Goal: Task Accomplishment & Management: Manage account settings

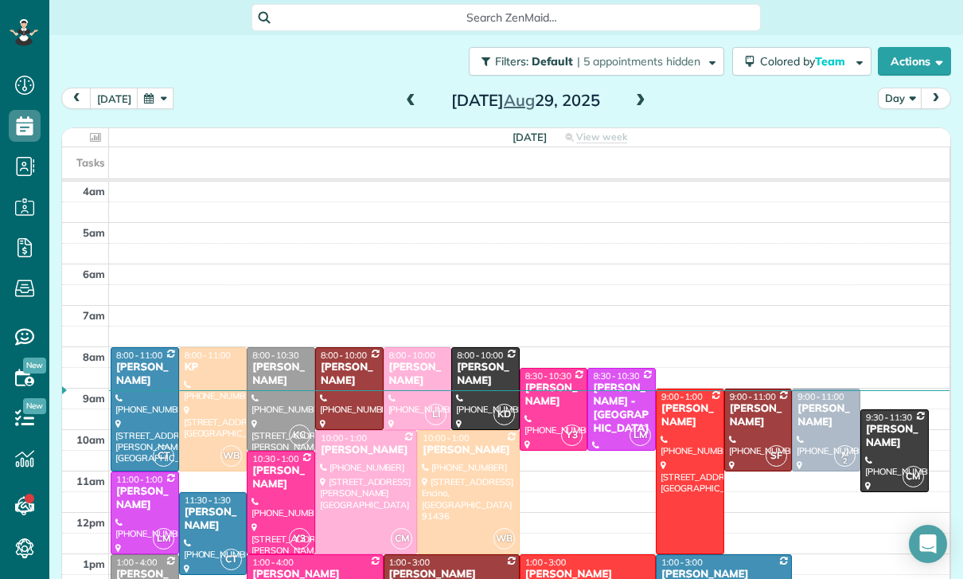
scroll to position [125, 0]
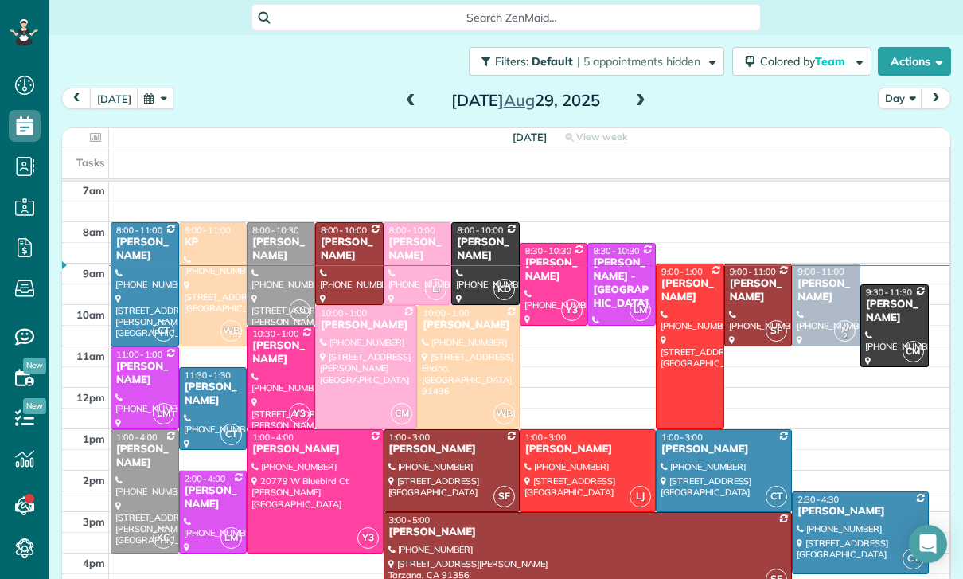
click at [158, 88] on button "button" at bounding box center [155, 98] width 37 height 21
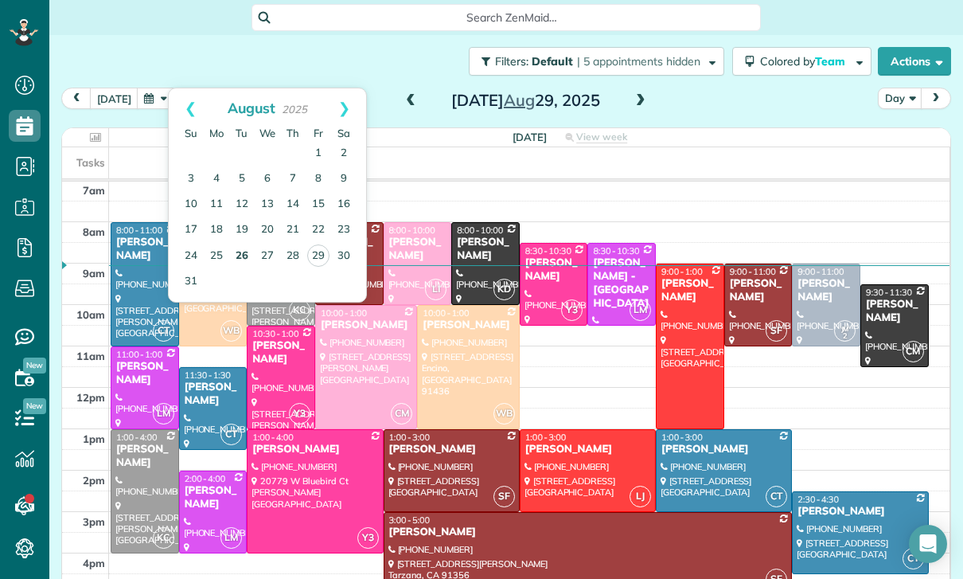
click at [238, 244] on link "26" at bounding box center [241, 256] width 25 height 25
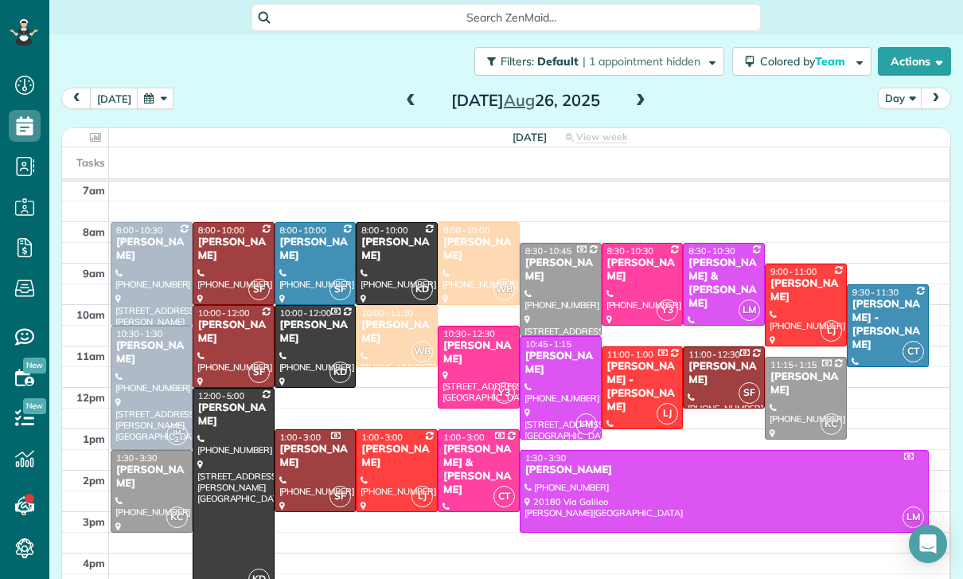
click at [121, 236] on div "Megan Comisky" at bounding box center [151, 249] width 72 height 27
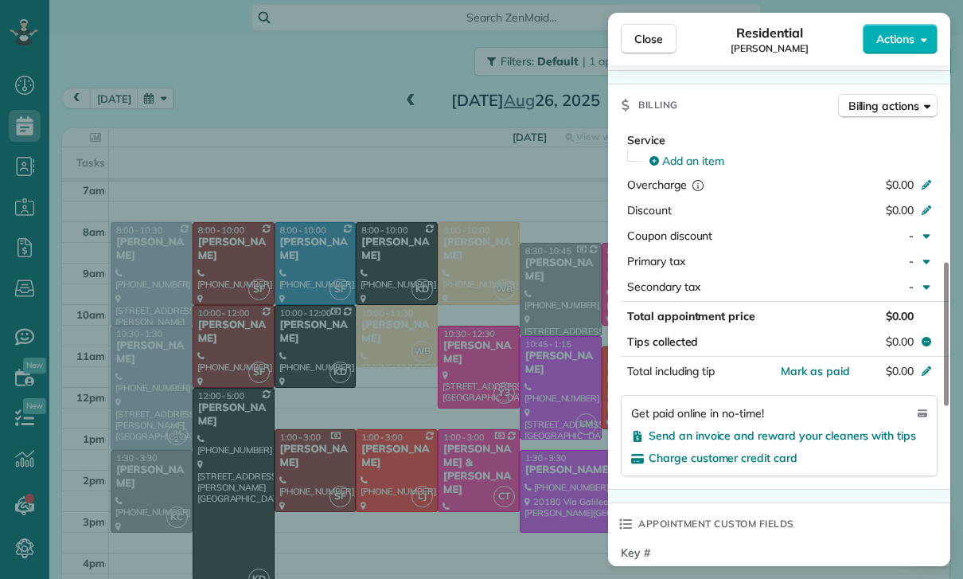
scroll to position [752, 0]
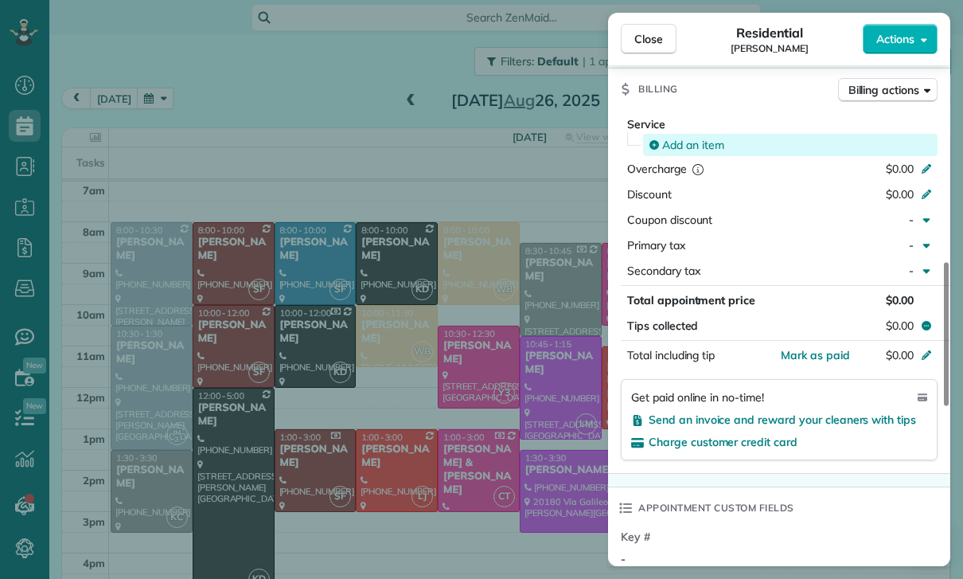
click at [687, 141] on span "Add an item" at bounding box center [693, 145] width 62 height 16
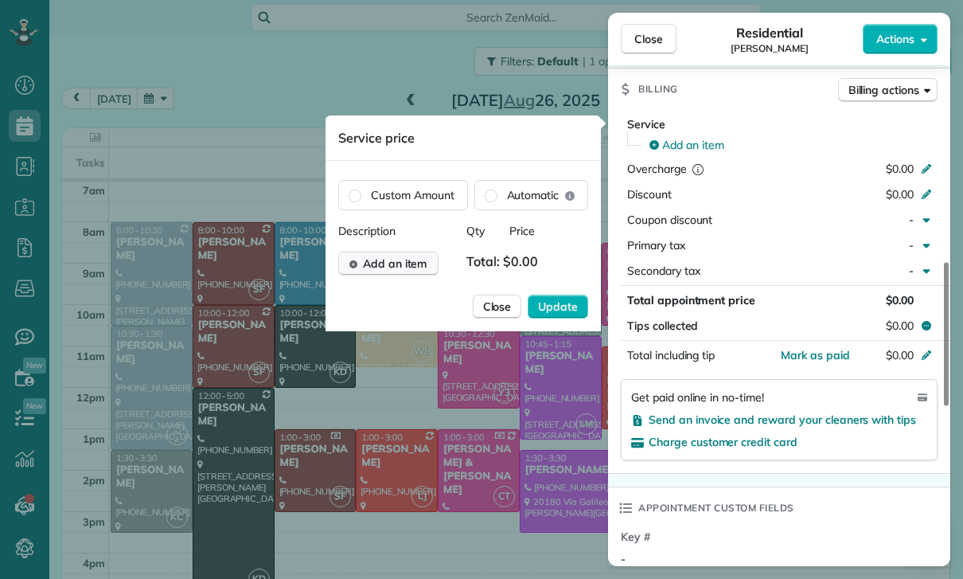
click at [385, 267] on span "Add an item" at bounding box center [395, 264] width 64 height 16
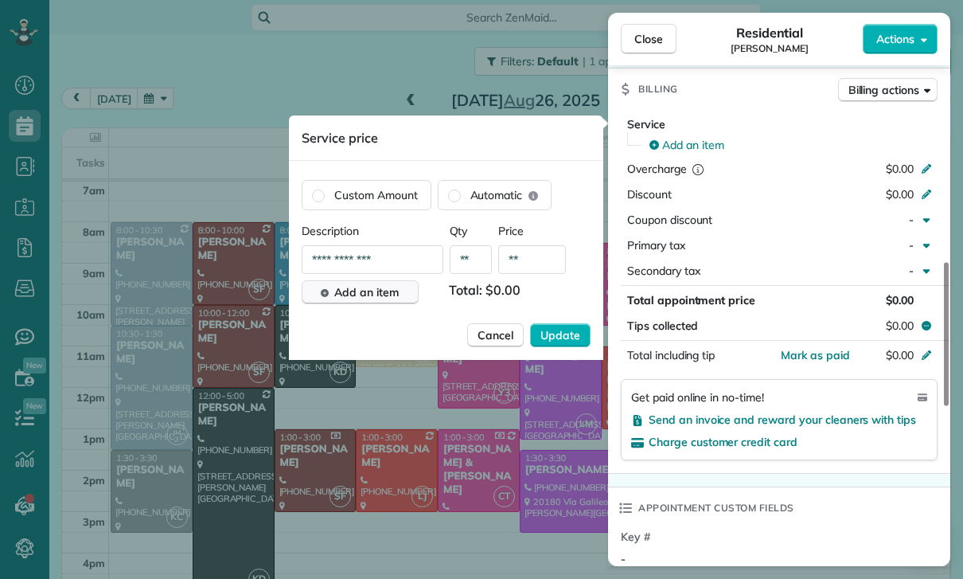
click at [531, 264] on input "**" at bounding box center [532, 259] width 68 height 29
type input "****"
click at [584, 339] on button "Update" at bounding box center [560, 335] width 61 height 24
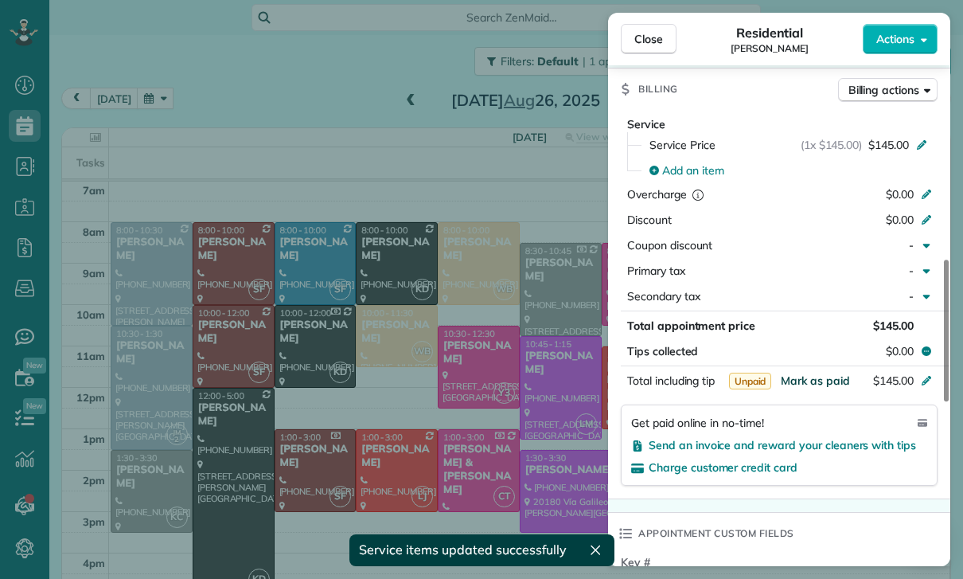
click at [822, 379] on span "Mark as paid" at bounding box center [815, 380] width 69 height 14
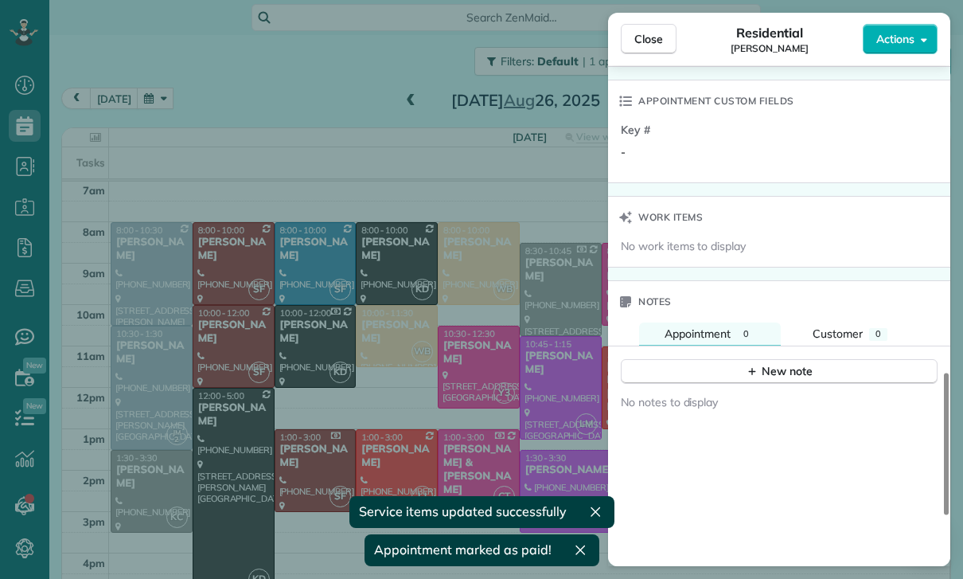
scroll to position [1316, 0]
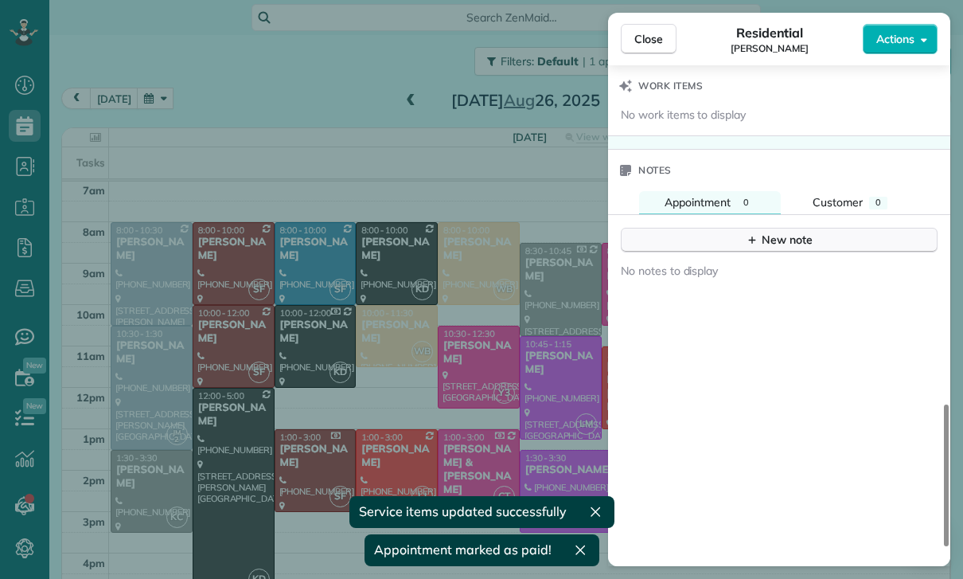
click at [760, 235] on div "New note" at bounding box center [779, 240] width 67 height 17
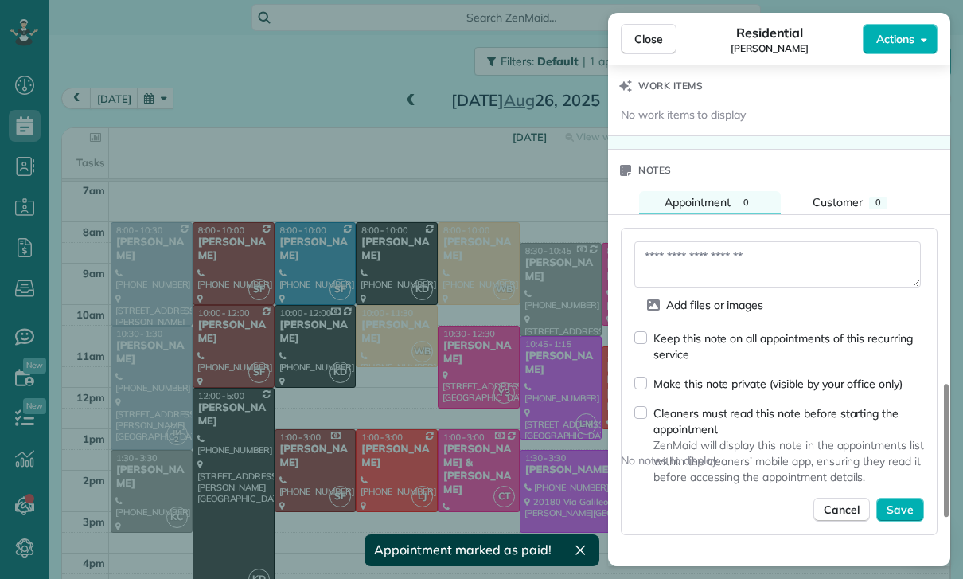
click at [670, 268] on textarea at bounding box center [778, 264] width 287 height 46
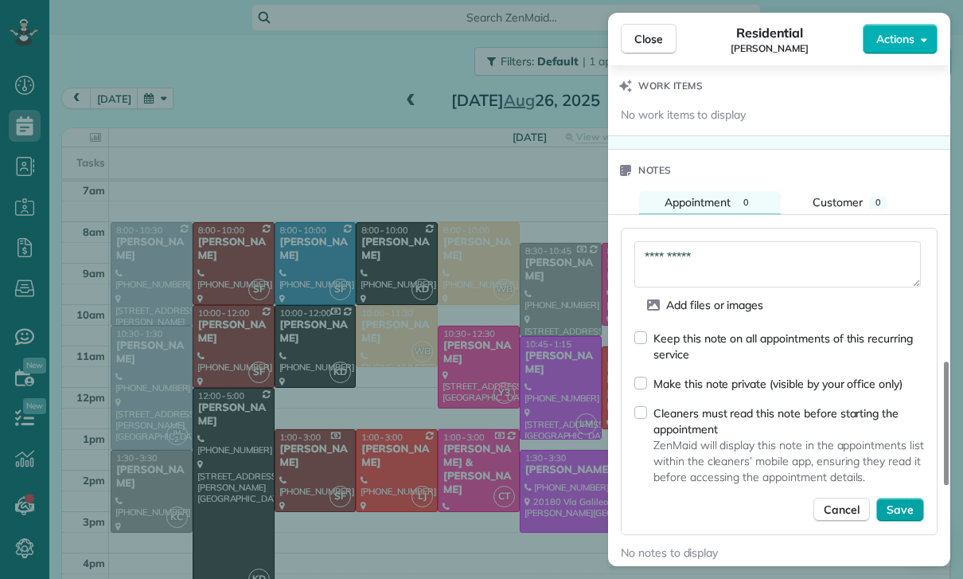
type textarea "**********"
click at [912, 507] on span "Save" at bounding box center [900, 510] width 27 height 16
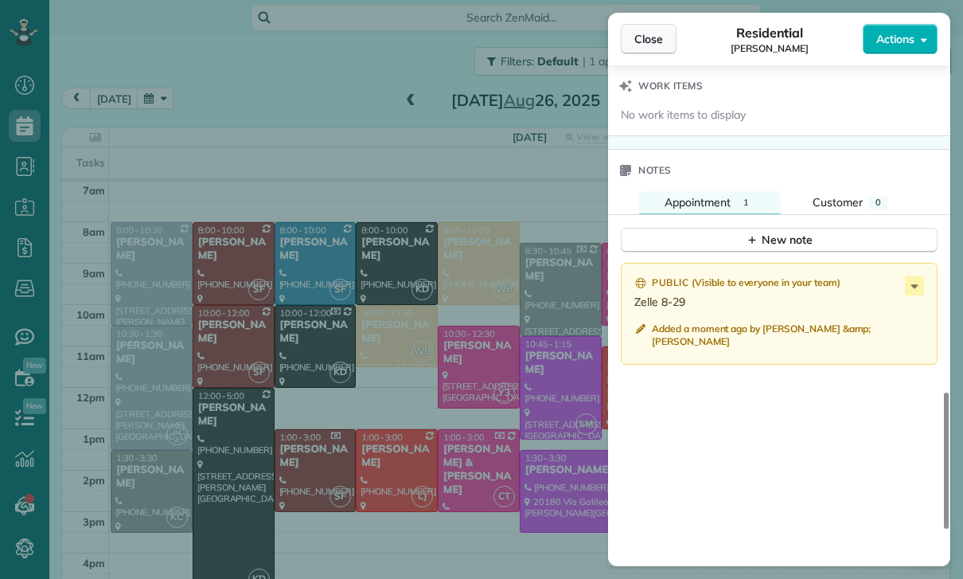
click at [660, 34] on span "Close" at bounding box center [649, 39] width 29 height 16
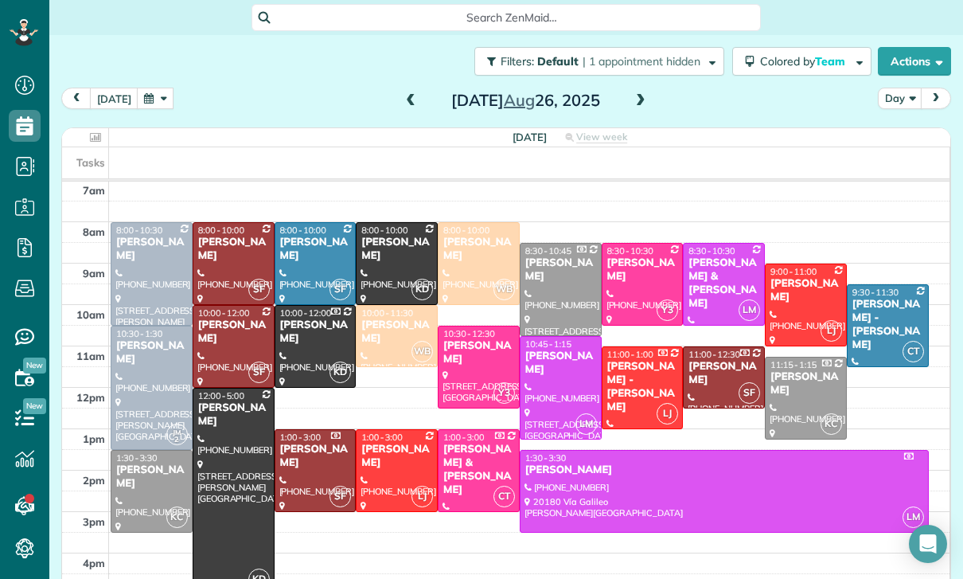
click at [639, 89] on span at bounding box center [641, 101] width 18 height 24
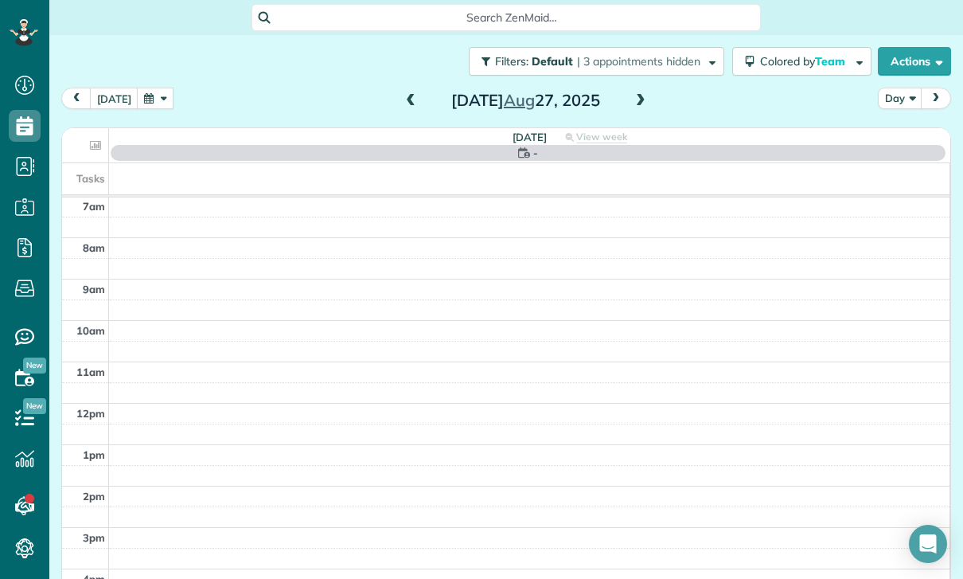
scroll to position [125, 0]
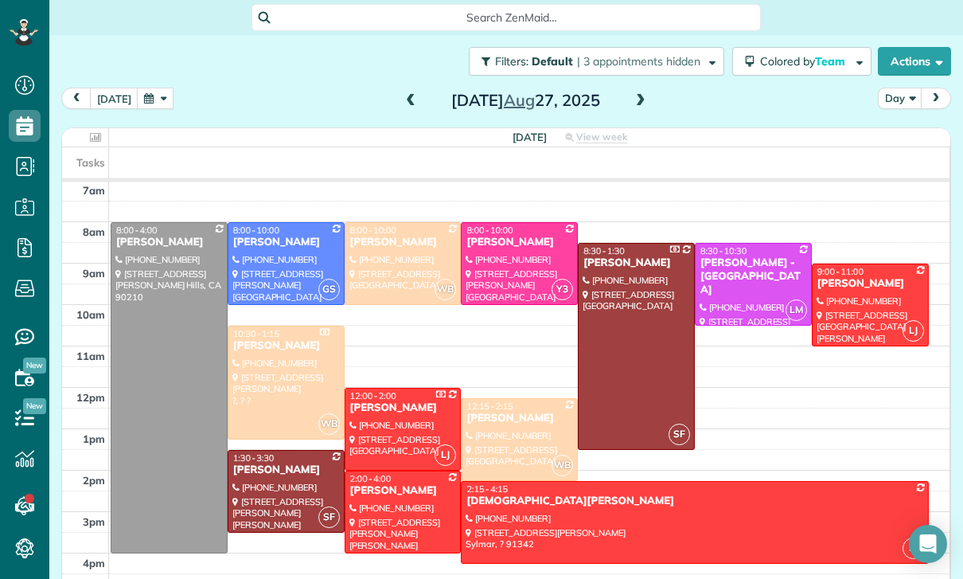
click at [517, 223] on div at bounding box center [519, 263] width 115 height 81
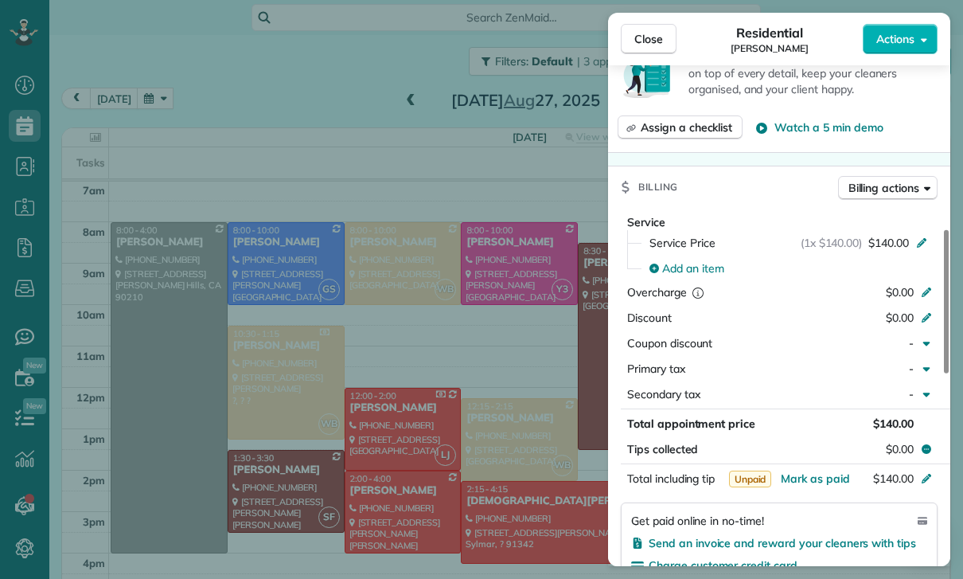
scroll to position [627, 0]
click at [814, 478] on span "Mark as paid" at bounding box center [815, 478] width 69 height 14
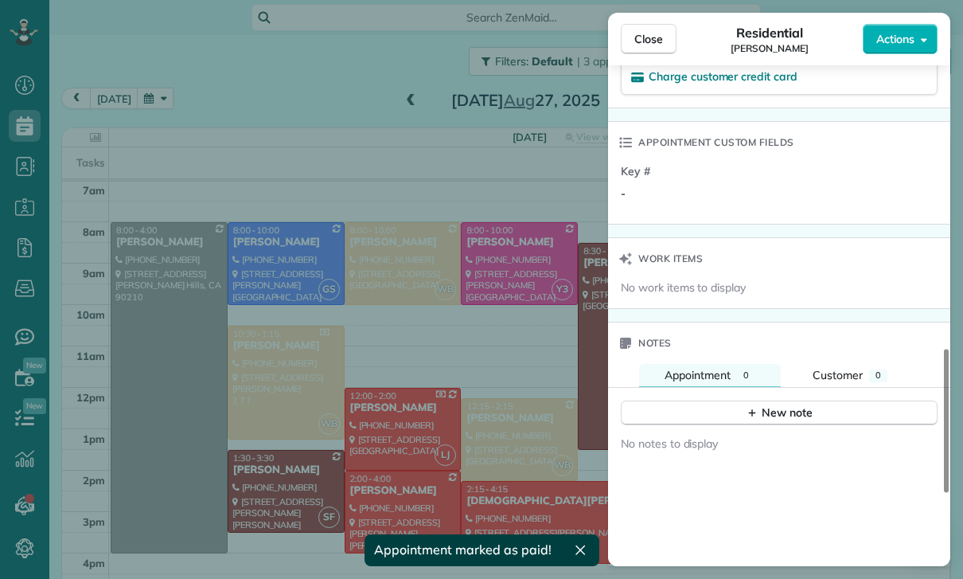
scroll to position [1201, 0]
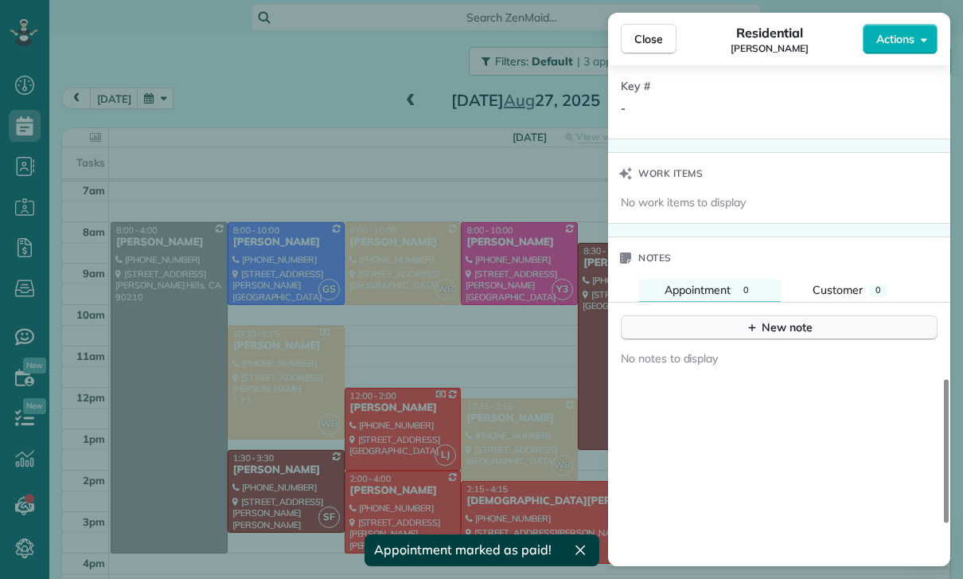
click at [771, 329] on div "New note" at bounding box center [779, 327] width 67 height 17
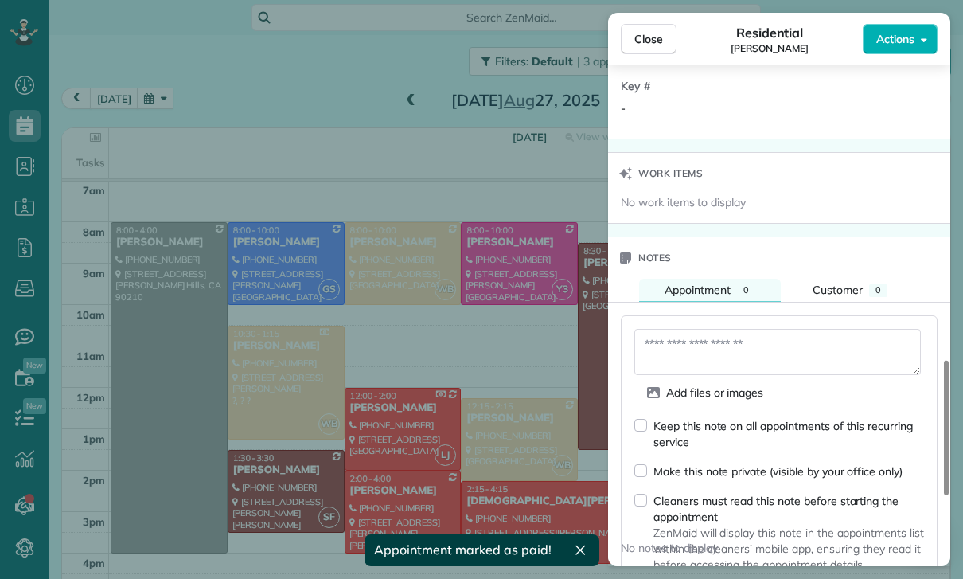
click at [688, 350] on textarea at bounding box center [778, 352] width 287 height 46
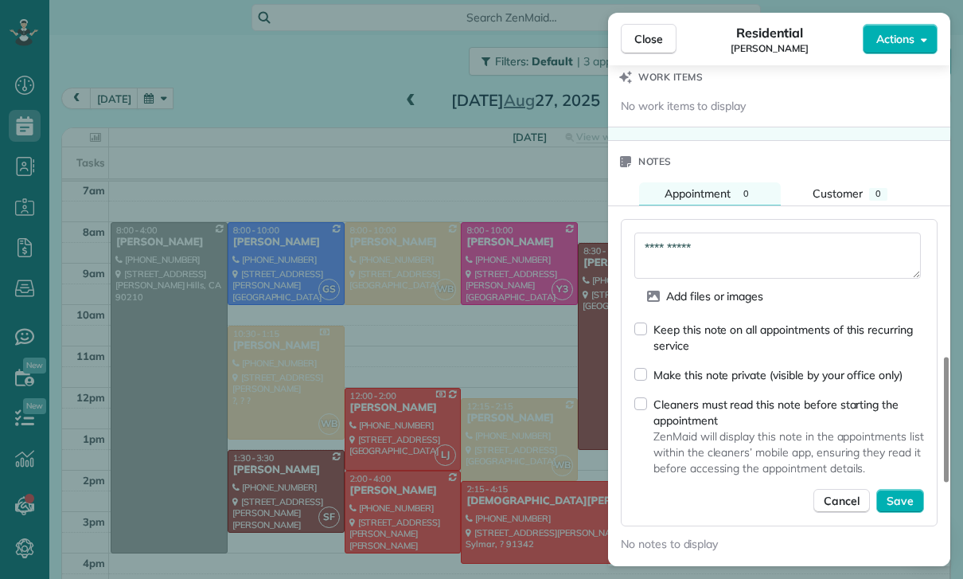
scroll to position [1359, 0]
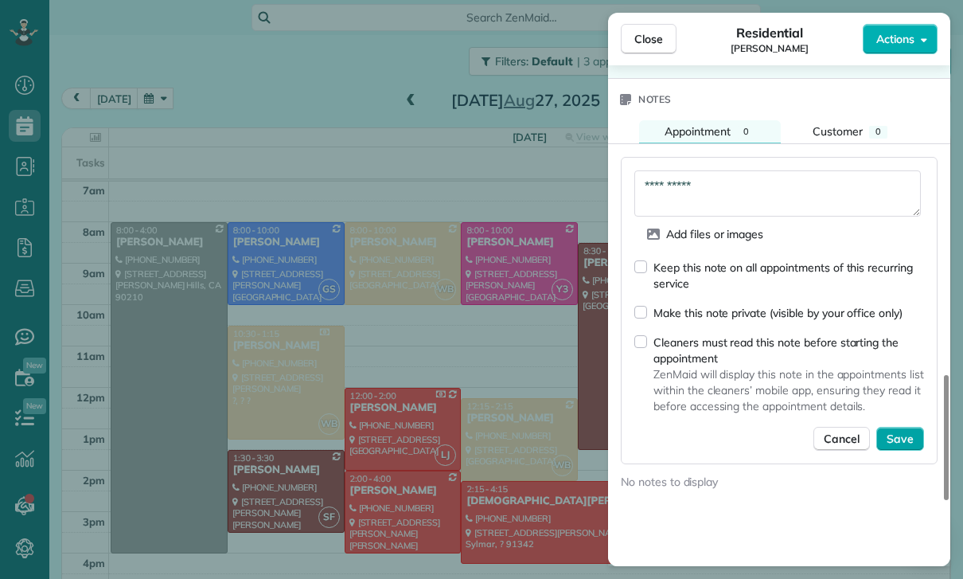
type textarea "**********"
click at [907, 440] on span "Save" at bounding box center [900, 439] width 27 height 16
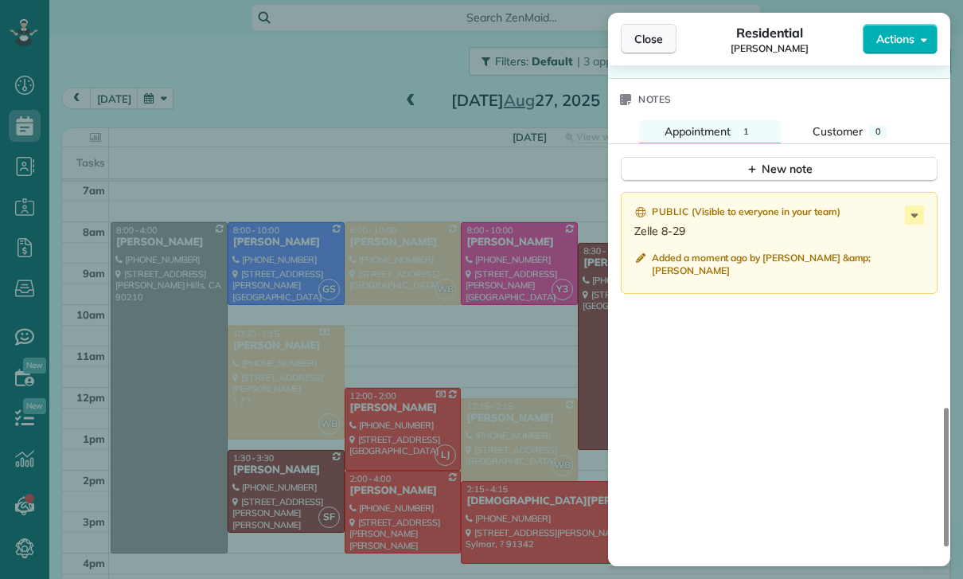
click at [638, 29] on button "Close" at bounding box center [649, 39] width 56 height 30
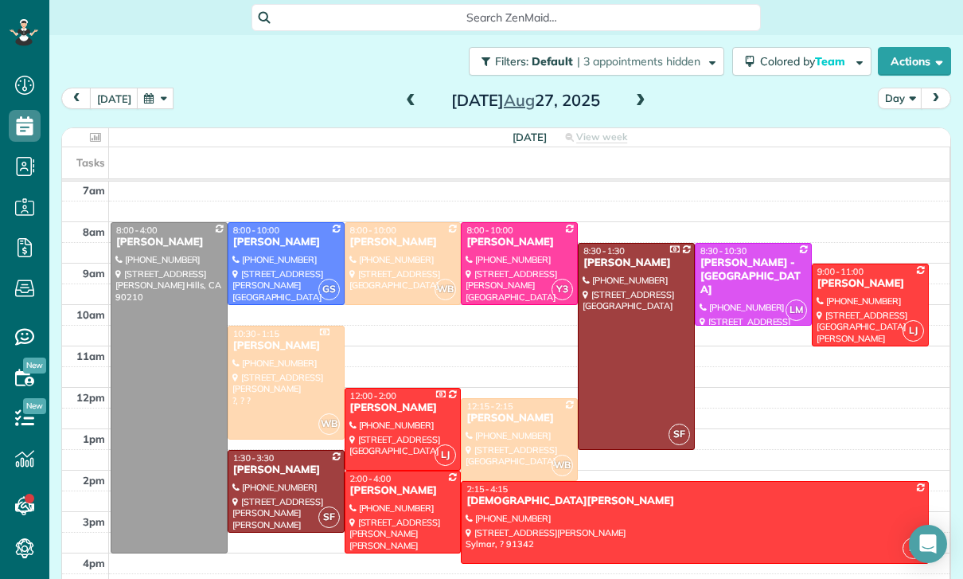
click at [137, 88] on button "button" at bounding box center [155, 98] width 37 height 21
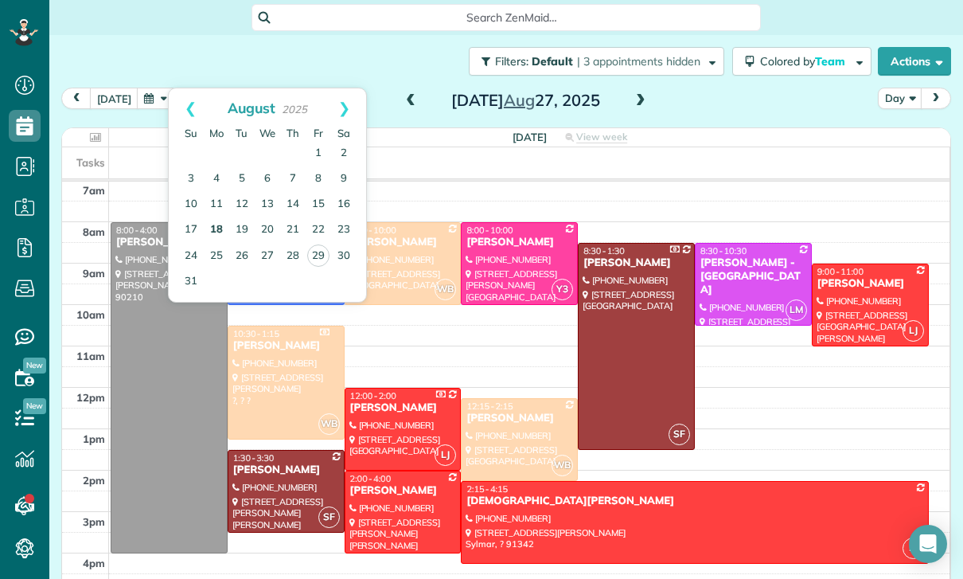
click at [213, 217] on link "18" at bounding box center [216, 229] width 25 height 25
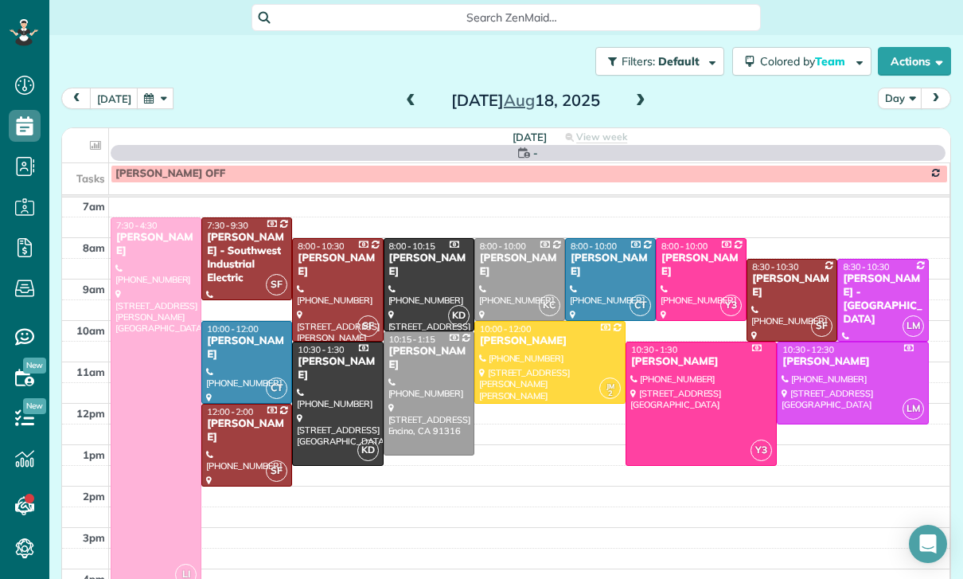
scroll to position [125, 0]
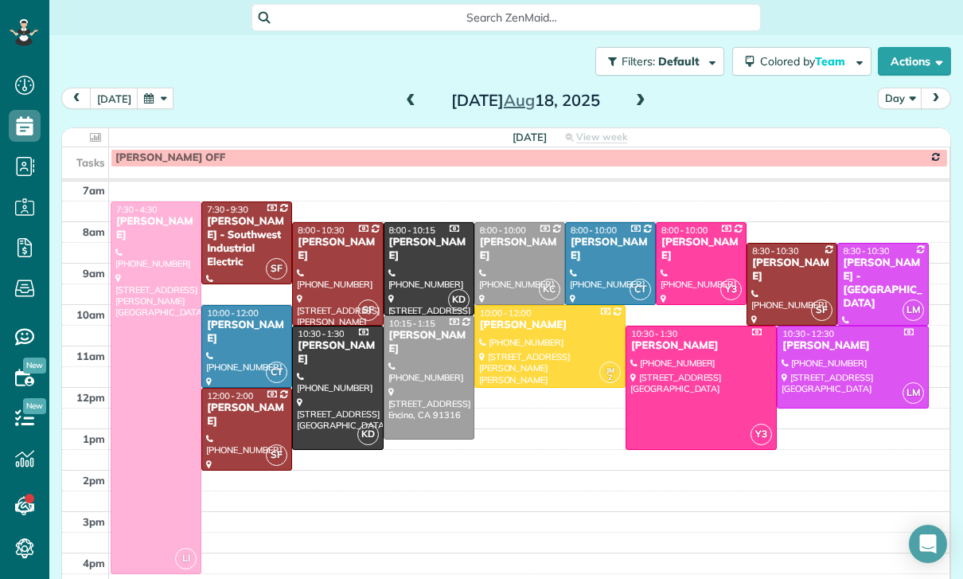
click at [166, 88] on button "button" at bounding box center [155, 98] width 37 height 21
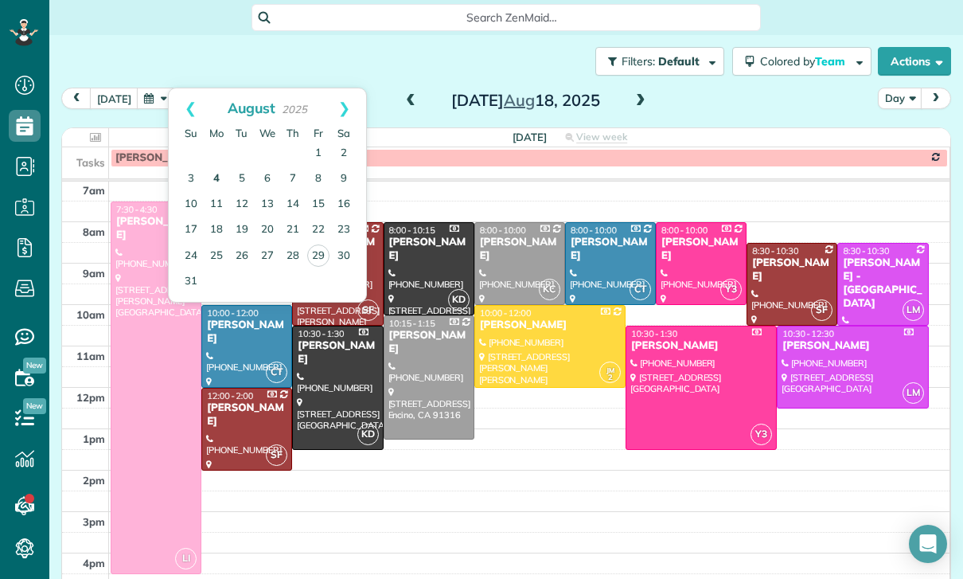
click at [215, 166] on link "4" at bounding box center [216, 178] width 25 height 25
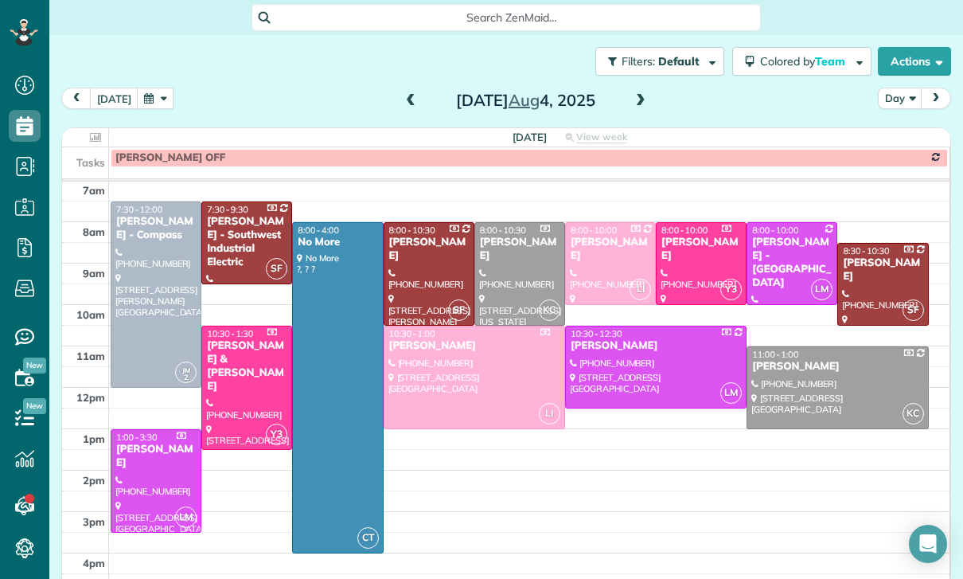
click at [157, 88] on button "button" at bounding box center [155, 98] width 37 height 21
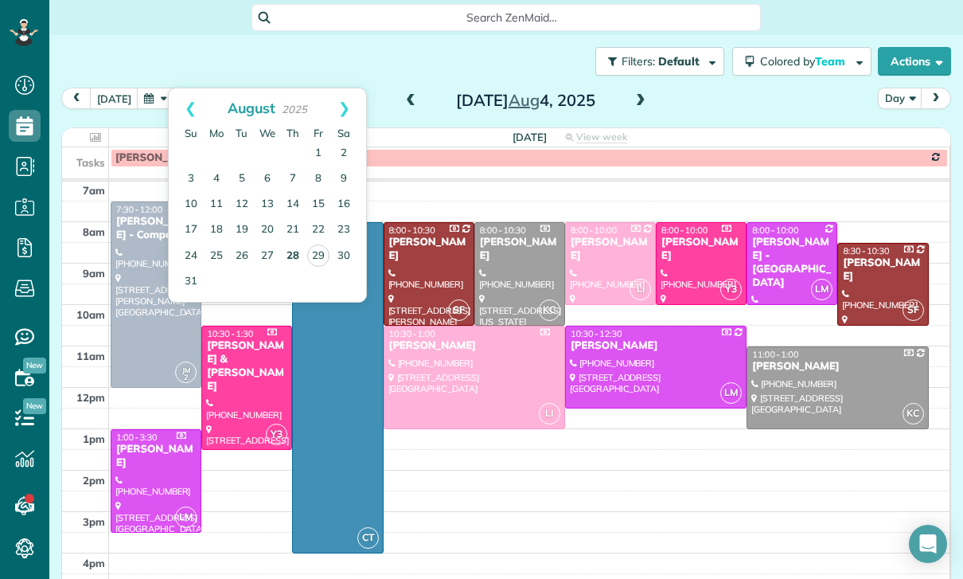
click at [284, 244] on link "28" at bounding box center [292, 256] width 25 height 25
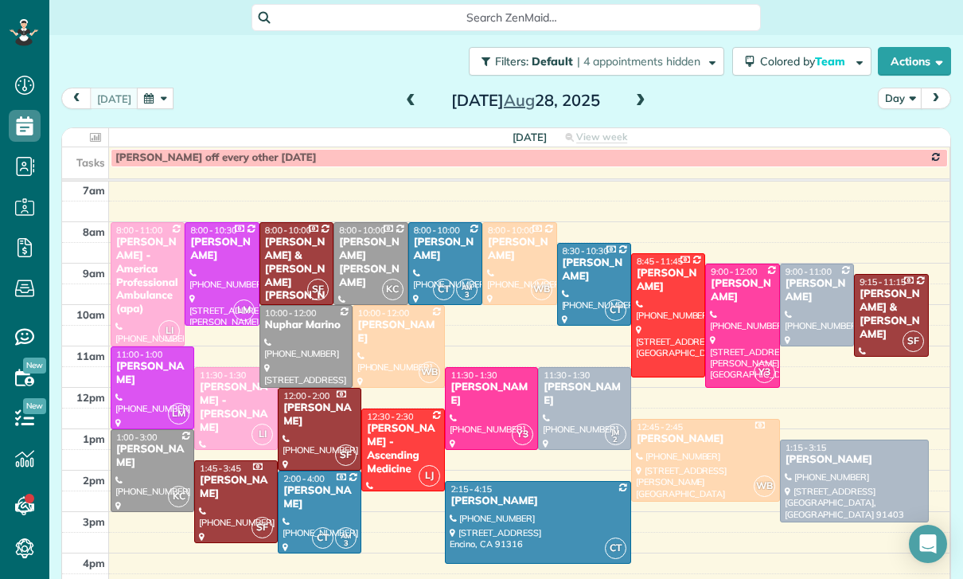
click at [408, 94] on span at bounding box center [411, 101] width 18 height 14
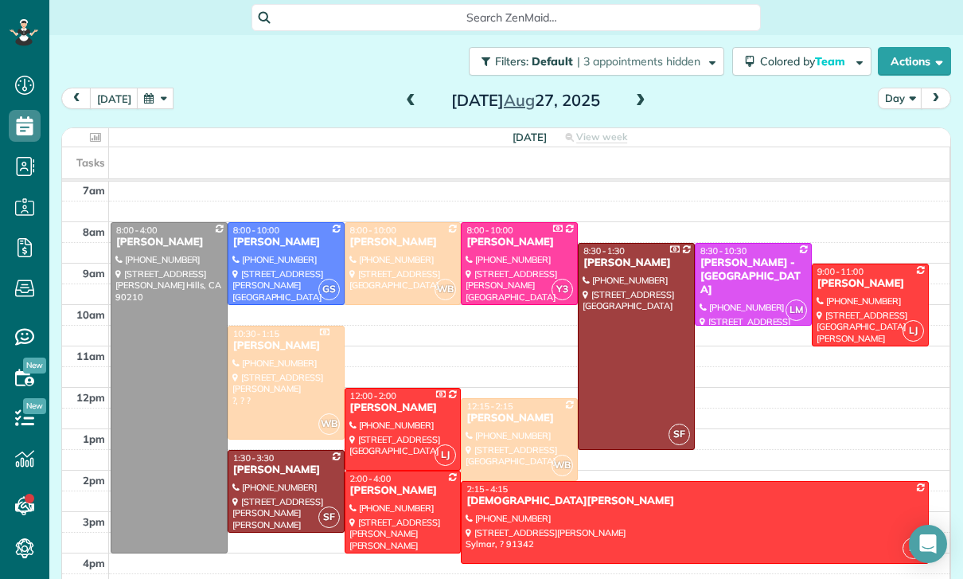
click at [154, 88] on button "button" at bounding box center [155, 98] width 37 height 21
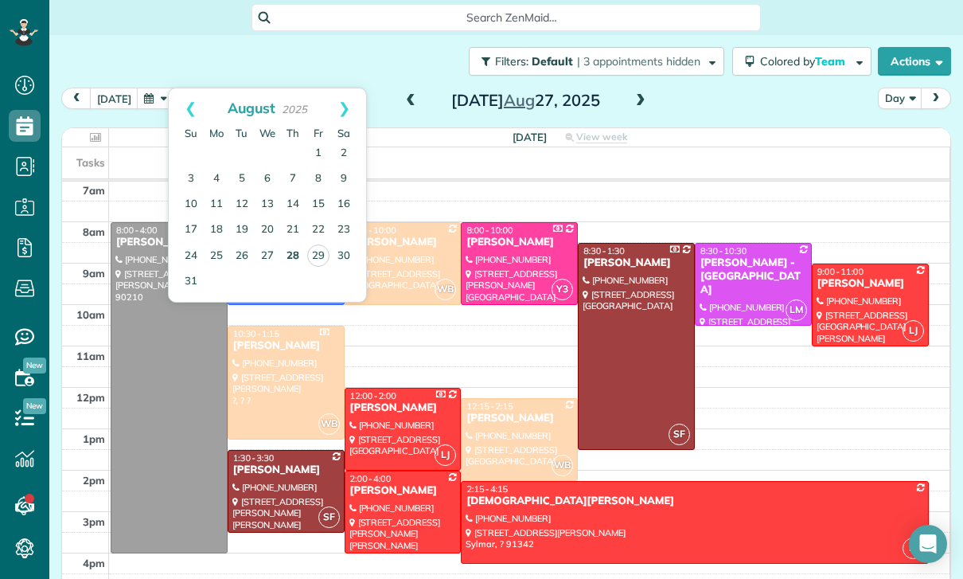
click at [291, 244] on link "28" at bounding box center [292, 256] width 25 height 25
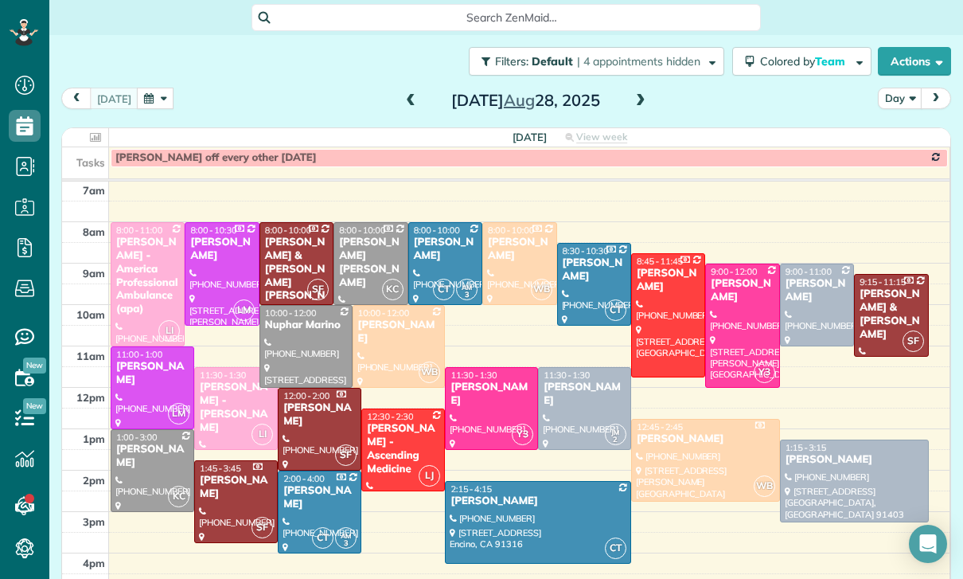
click at [796, 277] on div "Darren Bridges" at bounding box center [817, 290] width 64 height 27
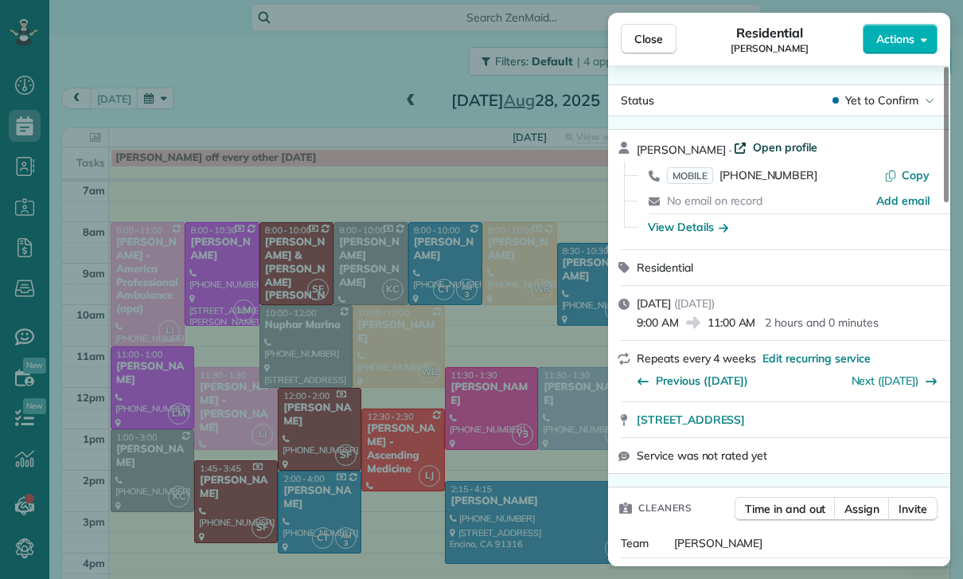
click at [763, 150] on span "Open profile" at bounding box center [785, 147] width 64 height 16
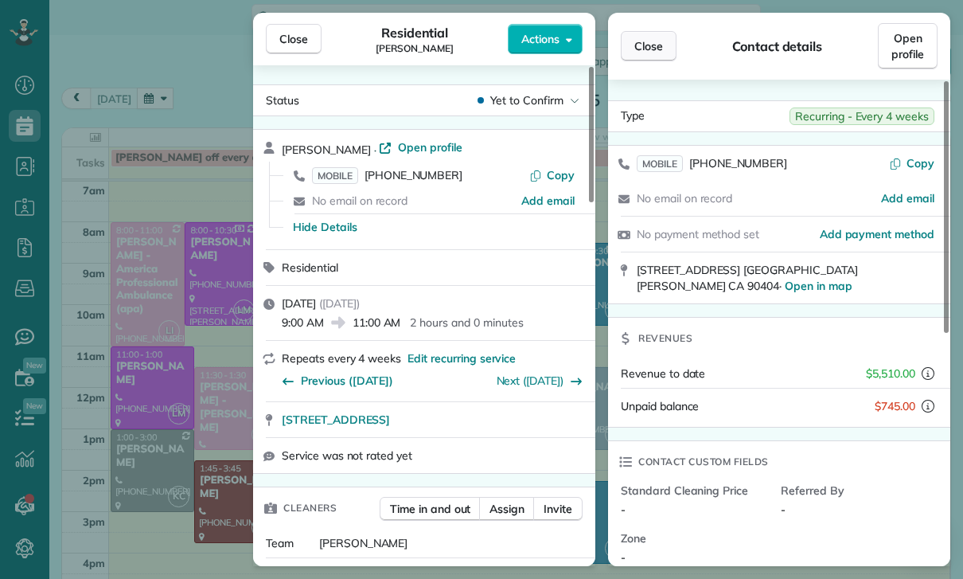
click at [647, 51] on span "Close" at bounding box center [649, 46] width 29 height 16
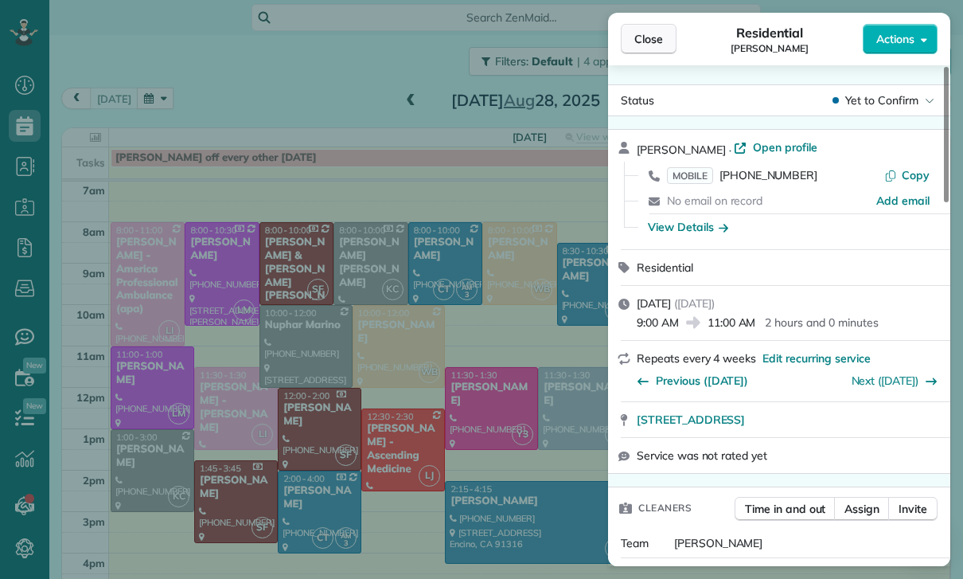
click at [645, 38] on span "Close" at bounding box center [649, 39] width 29 height 16
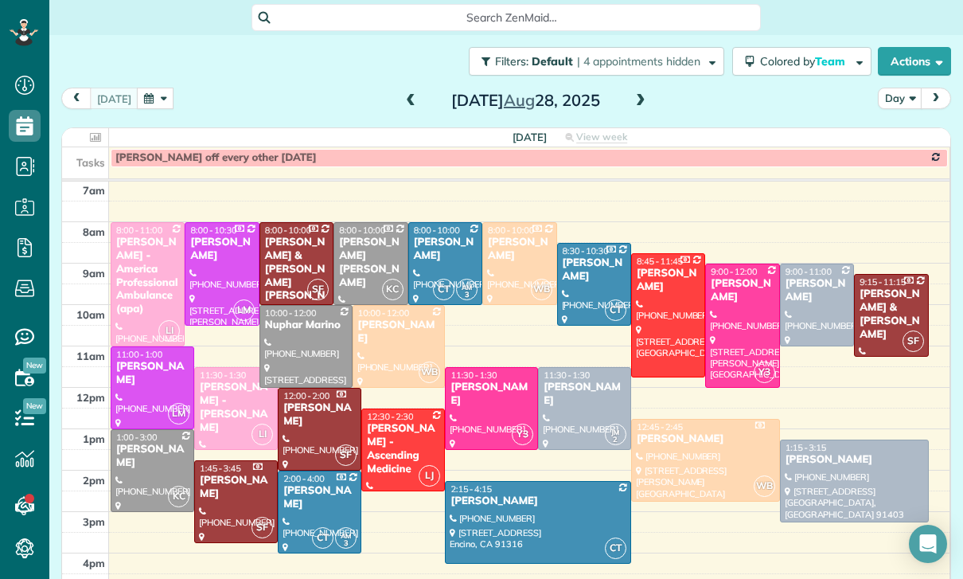
scroll to position [126, 0]
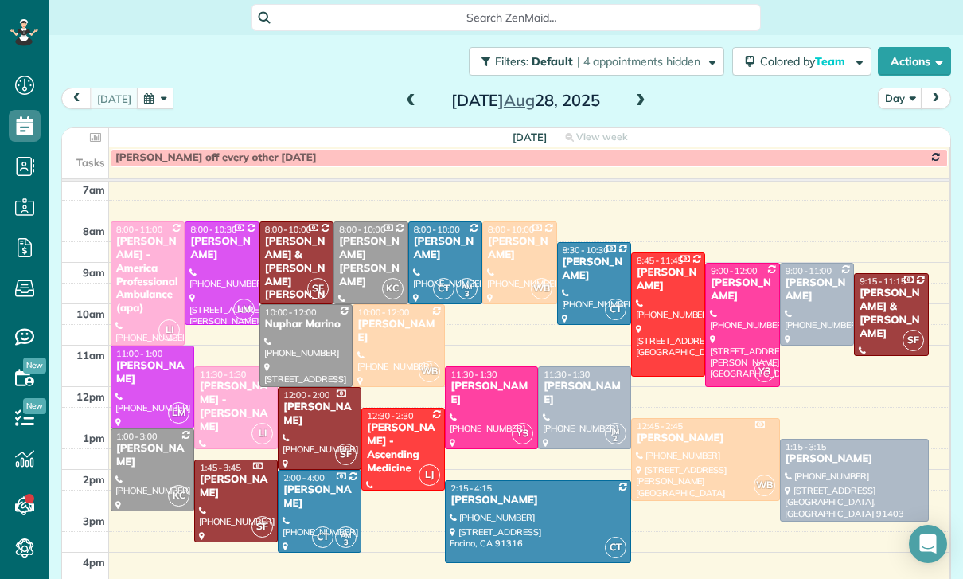
click at [167, 88] on button "button" at bounding box center [155, 98] width 37 height 21
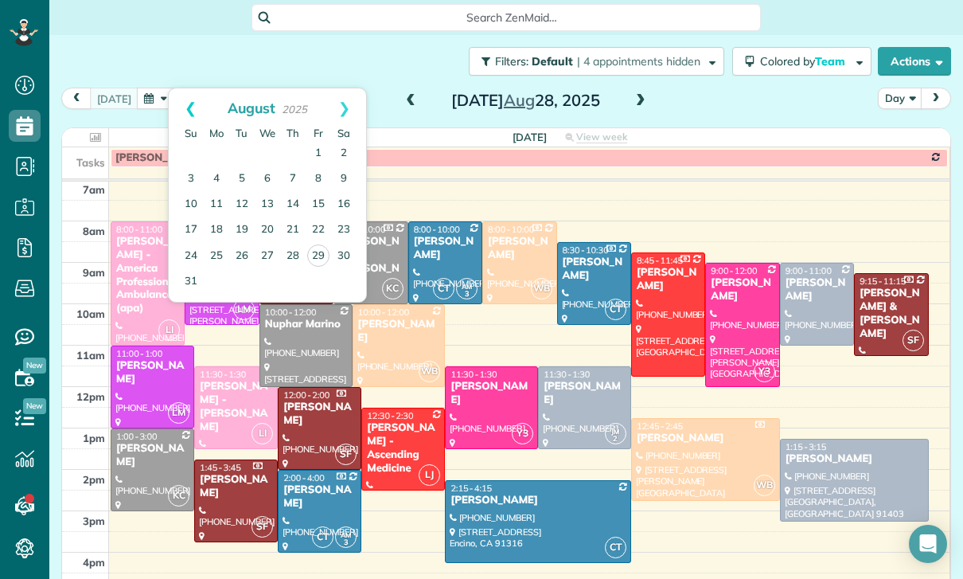
click at [190, 88] on link "Prev" at bounding box center [191, 108] width 44 height 40
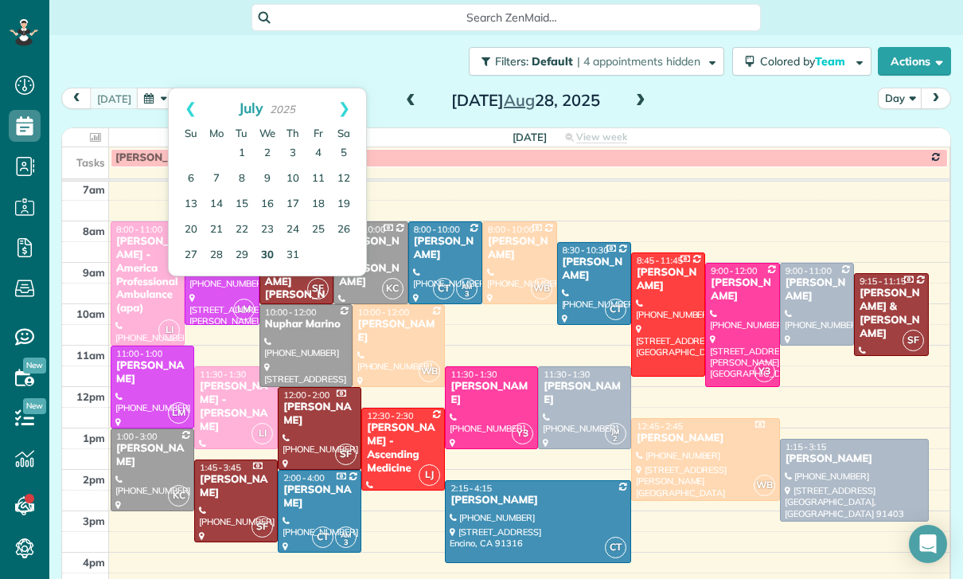
click at [269, 243] on link "30" at bounding box center [267, 255] width 25 height 25
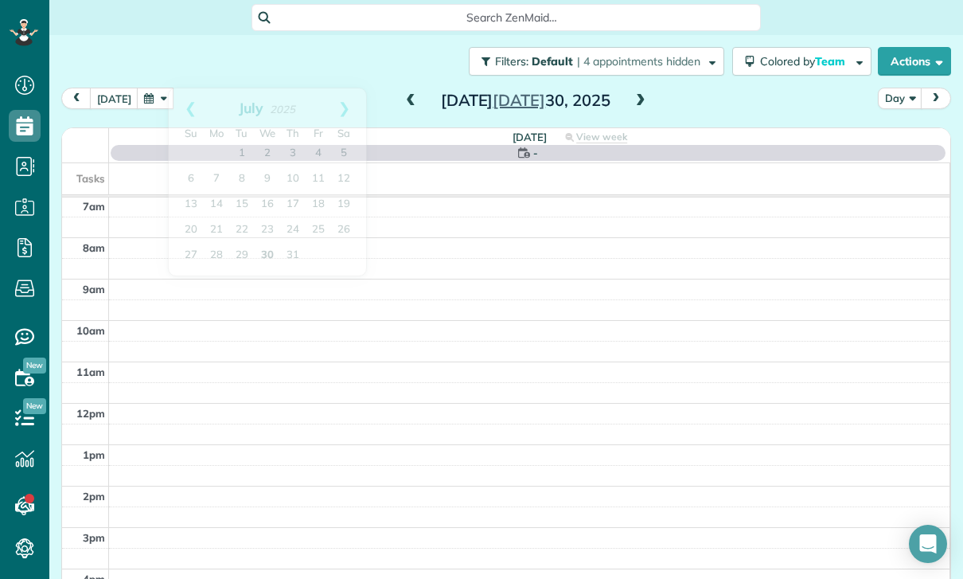
scroll to position [125, 0]
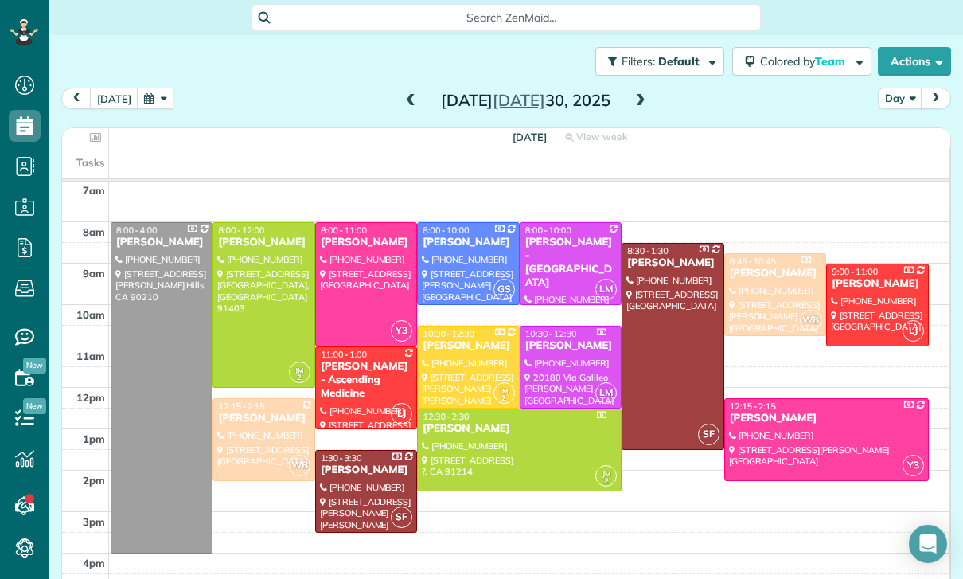
click at [640, 94] on span at bounding box center [641, 101] width 18 height 14
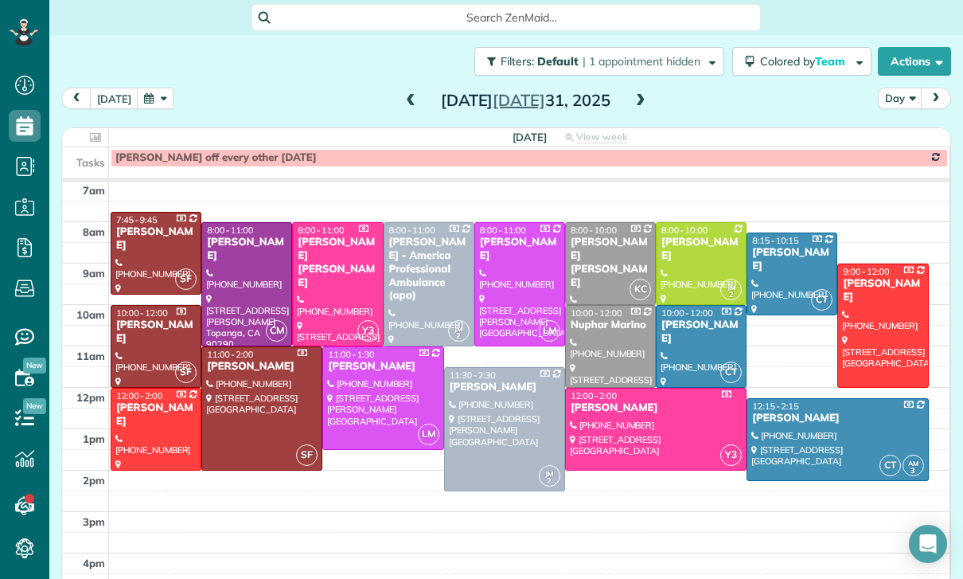
click at [700, 223] on div at bounding box center [701, 263] width 89 height 81
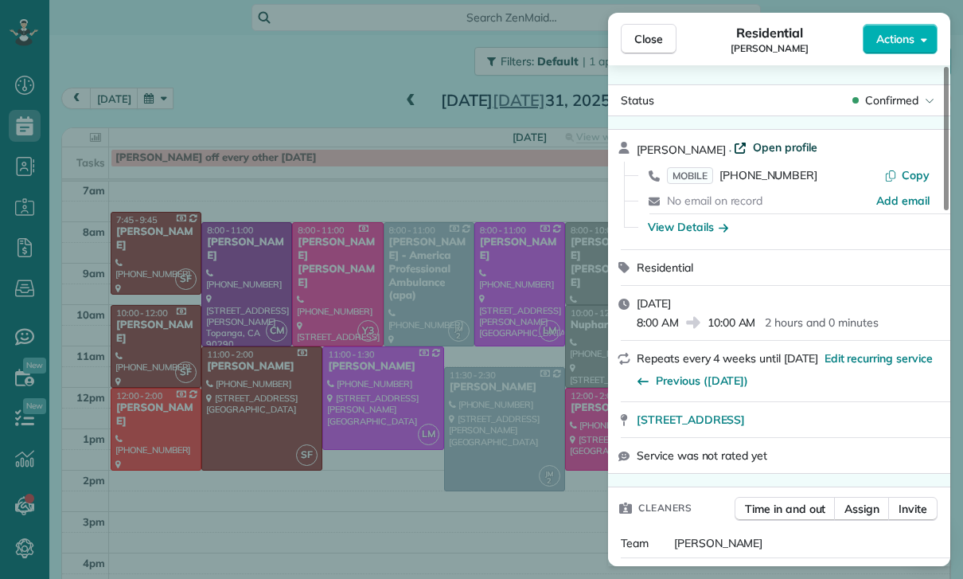
click at [758, 146] on span "Open profile" at bounding box center [785, 147] width 64 height 16
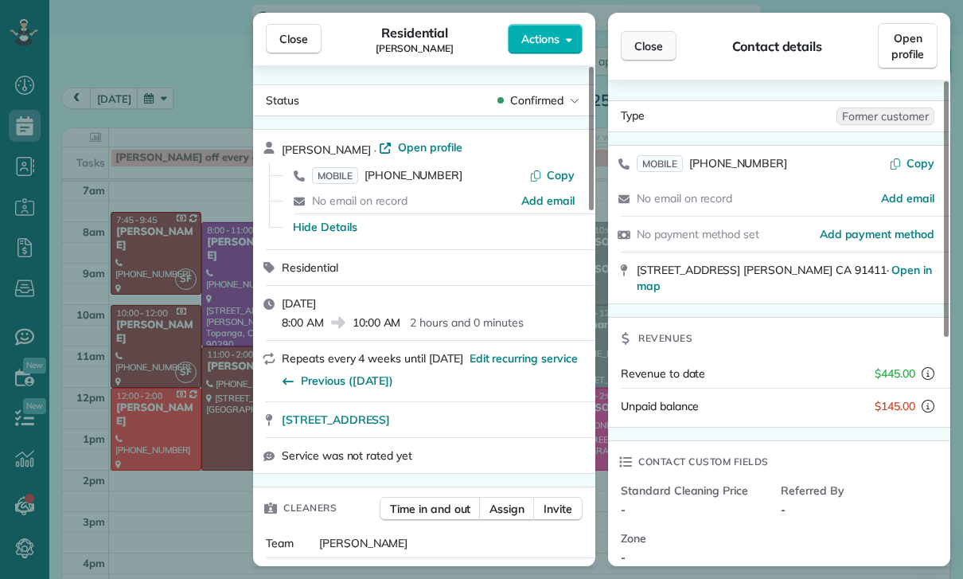
click at [647, 45] on span "Close" at bounding box center [649, 46] width 29 height 16
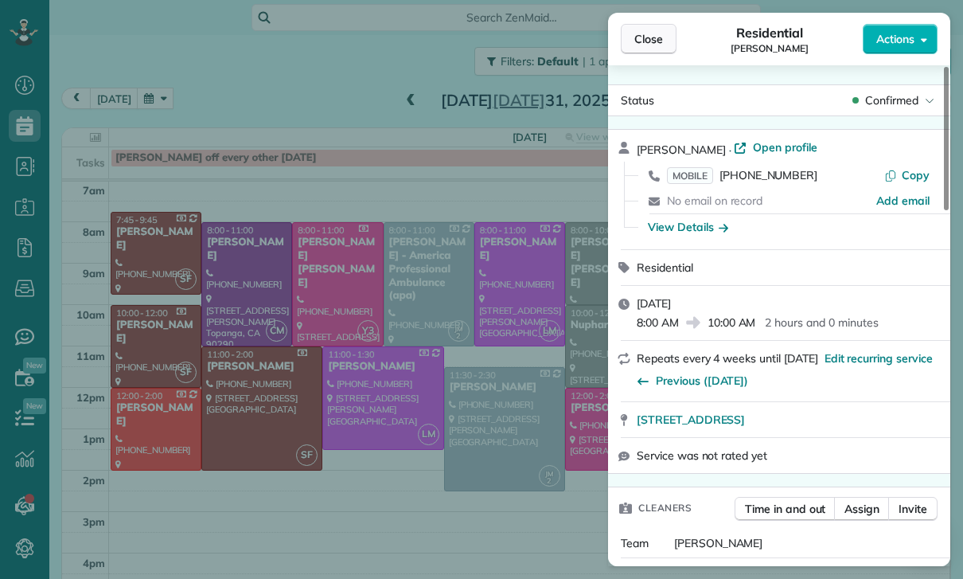
click at [643, 45] on span "Close" at bounding box center [649, 39] width 29 height 16
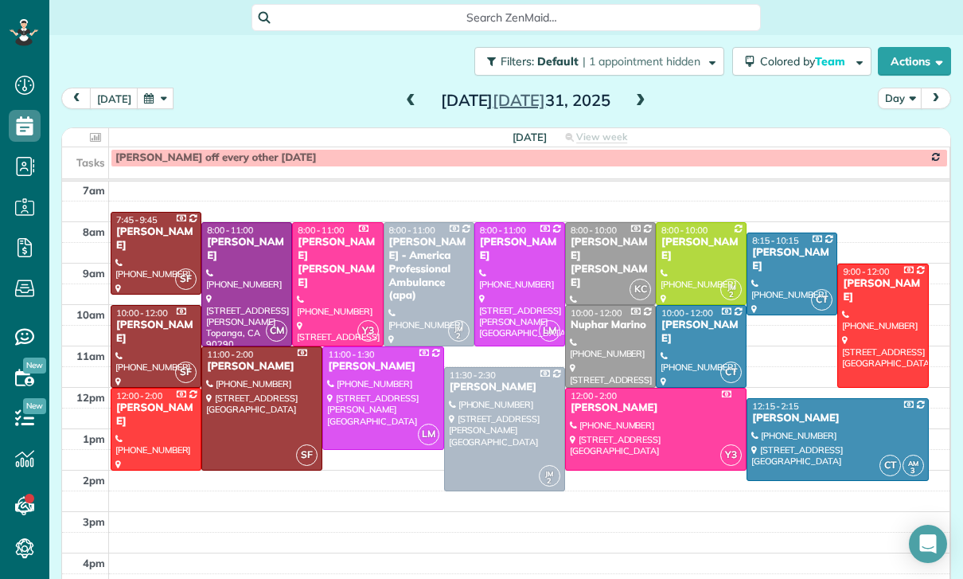
click at [156, 88] on button "button" at bounding box center [155, 98] width 37 height 21
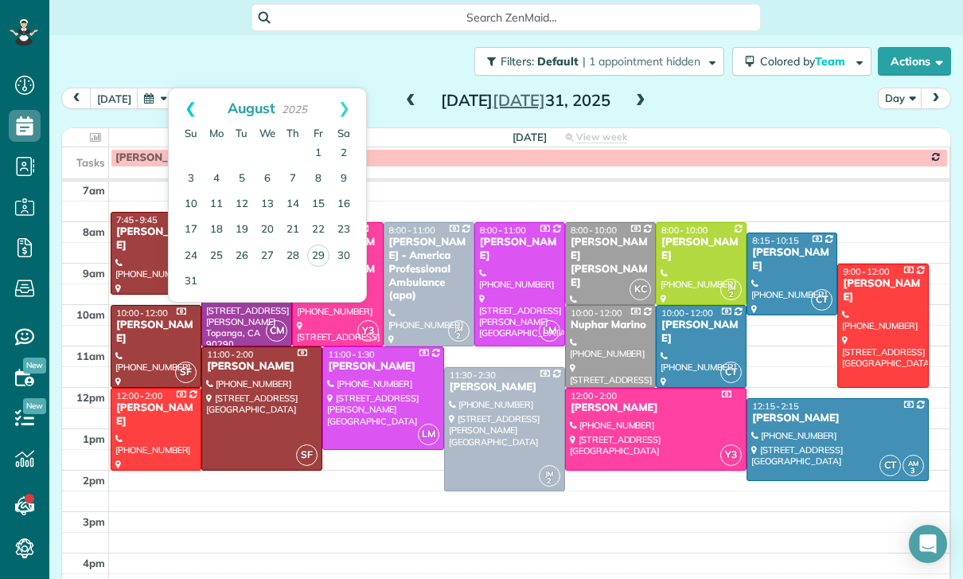
click at [183, 88] on link "Prev" at bounding box center [191, 108] width 44 height 40
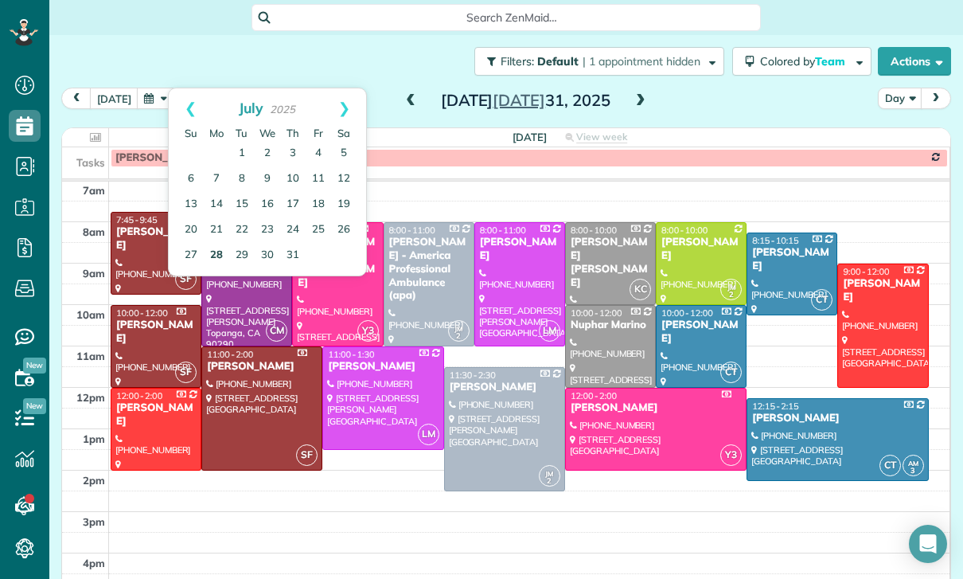
click at [218, 243] on link "28" at bounding box center [216, 255] width 25 height 25
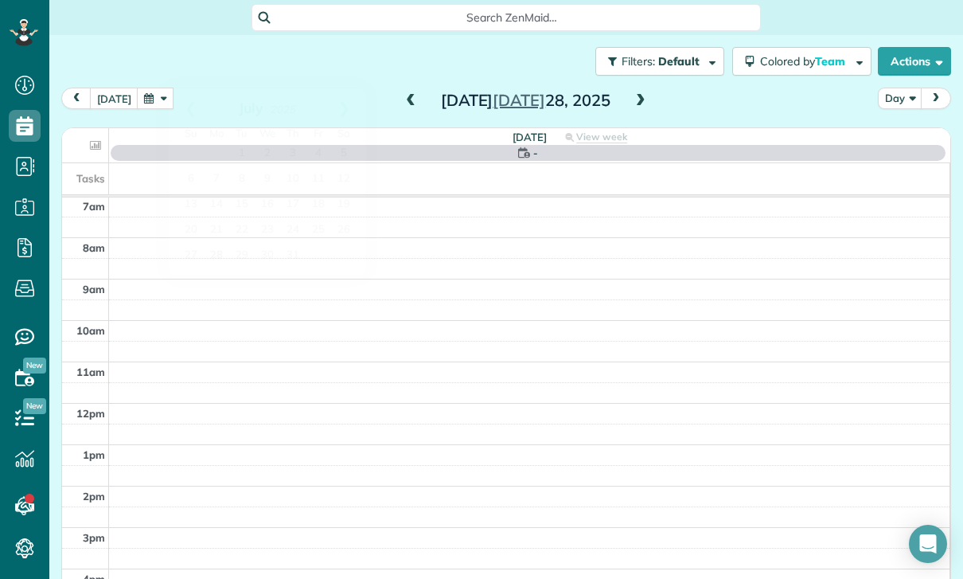
scroll to position [125, 0]
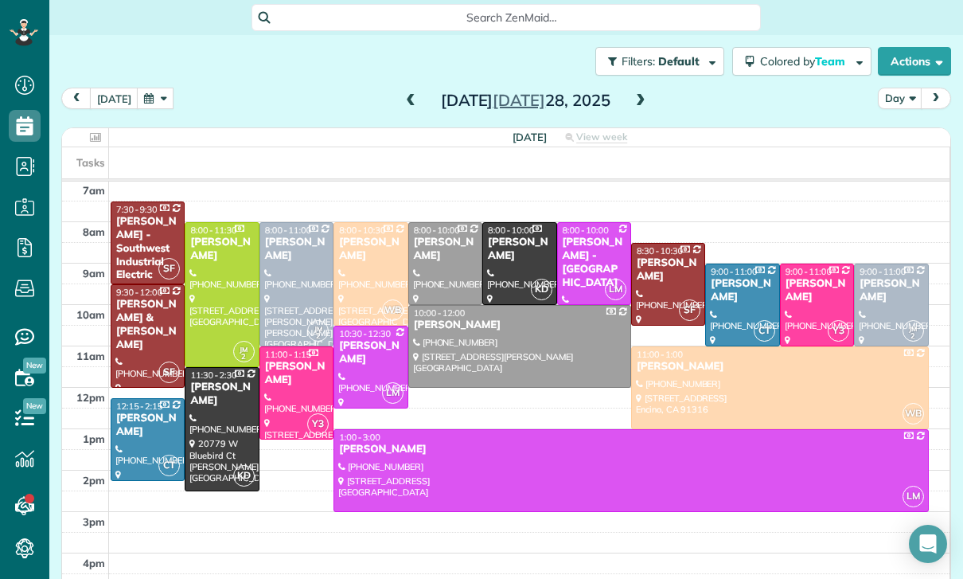
click at [368, 339] on div "[PERSON_NAME]" at bounding box center [370, 352] width 64 height 27
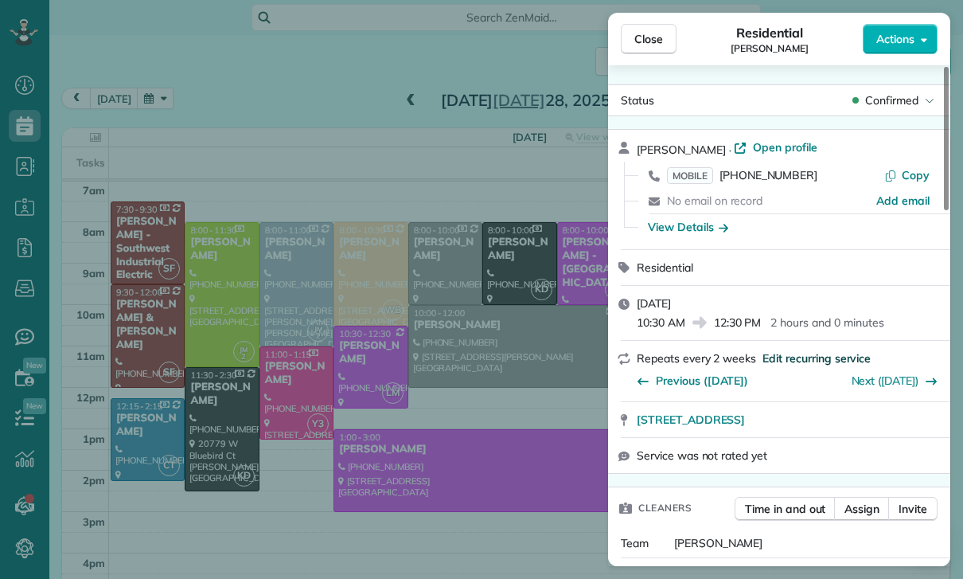
click at [814, 359] on span "Edit recurring service" at bounding box center [817, 358] width 108 height 16
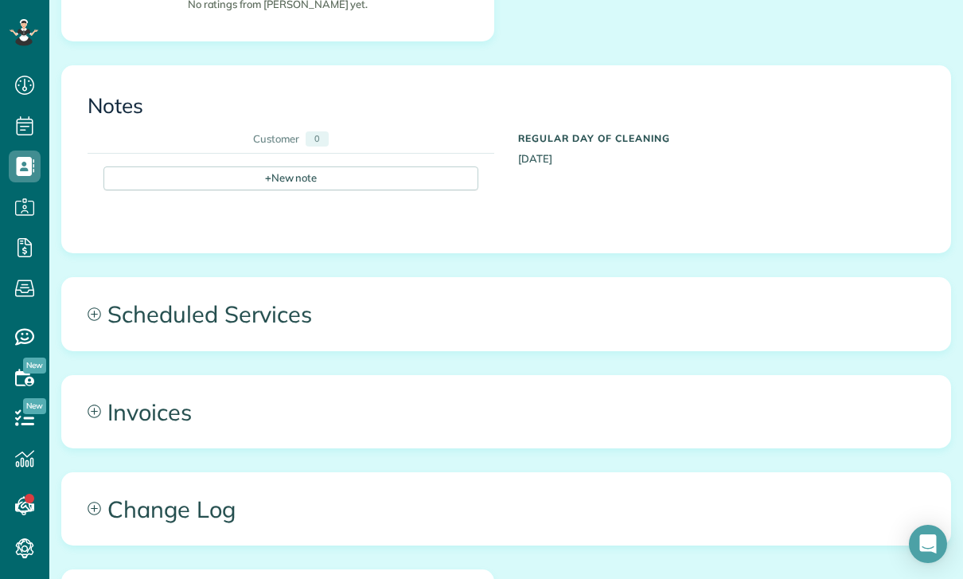
scroll to position [494, 0]
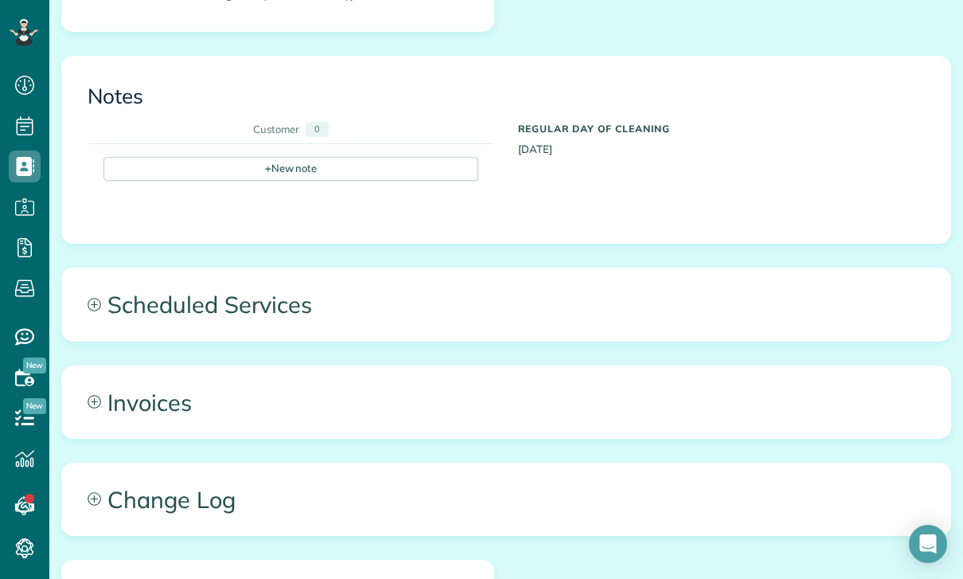
click at [236, 310] on span "Scheduled Services" at bounding box center [506, 304] width 888 height 72
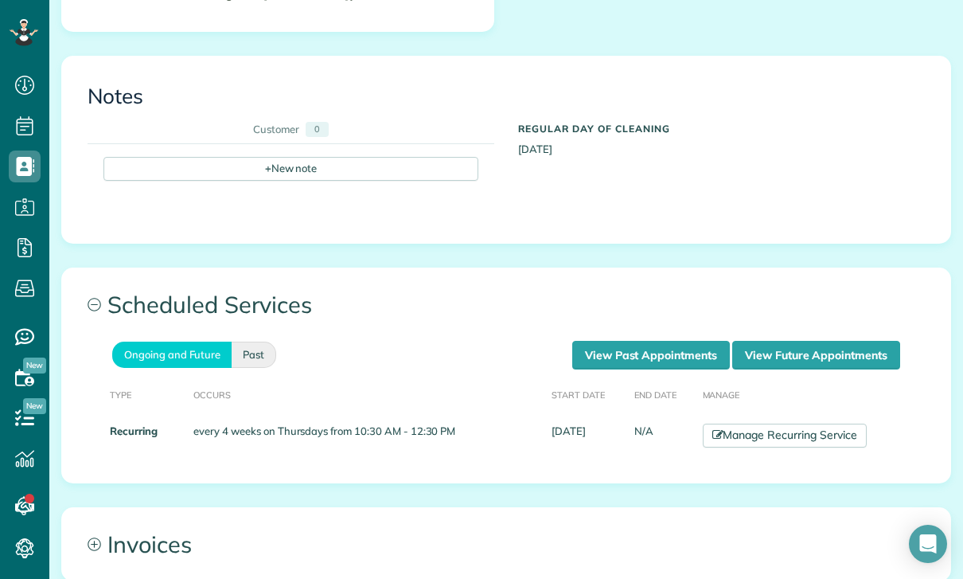
click at [245, 346] on link "Past" at bounding box center [254, 355] width 45 height 26
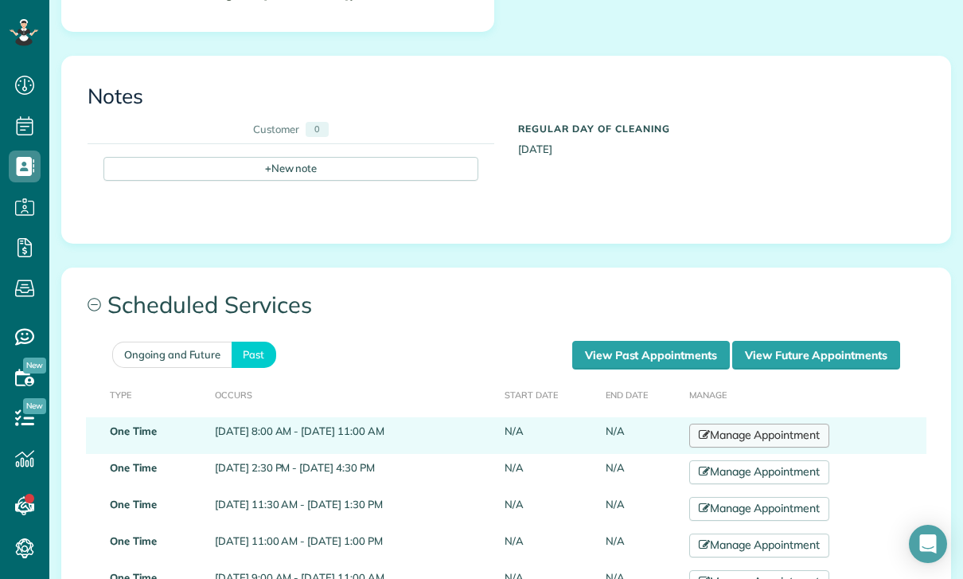
click at [795, 428] on link "Manage Appointment" at bounding box center [759, 436] width 140 height 24
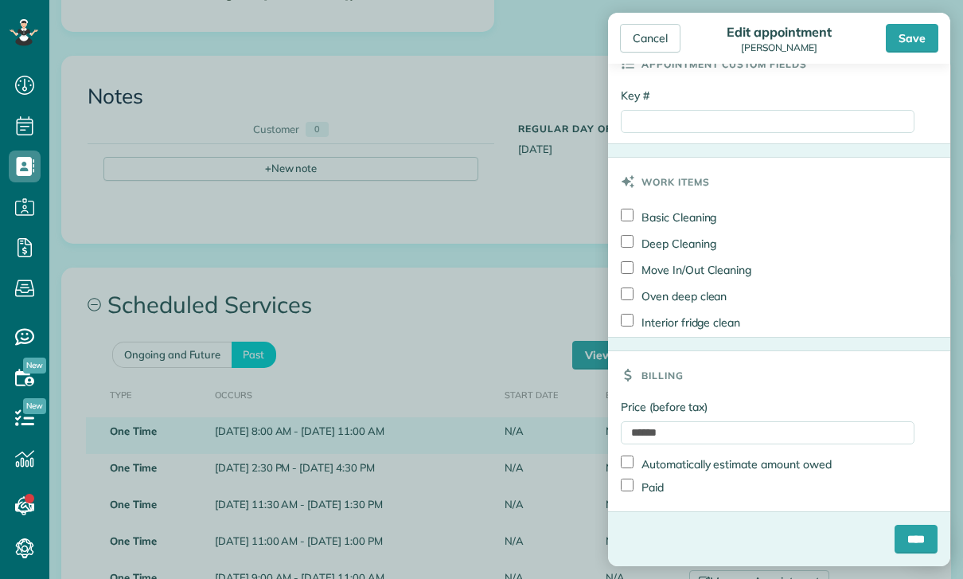
scroll to position [865, 0]
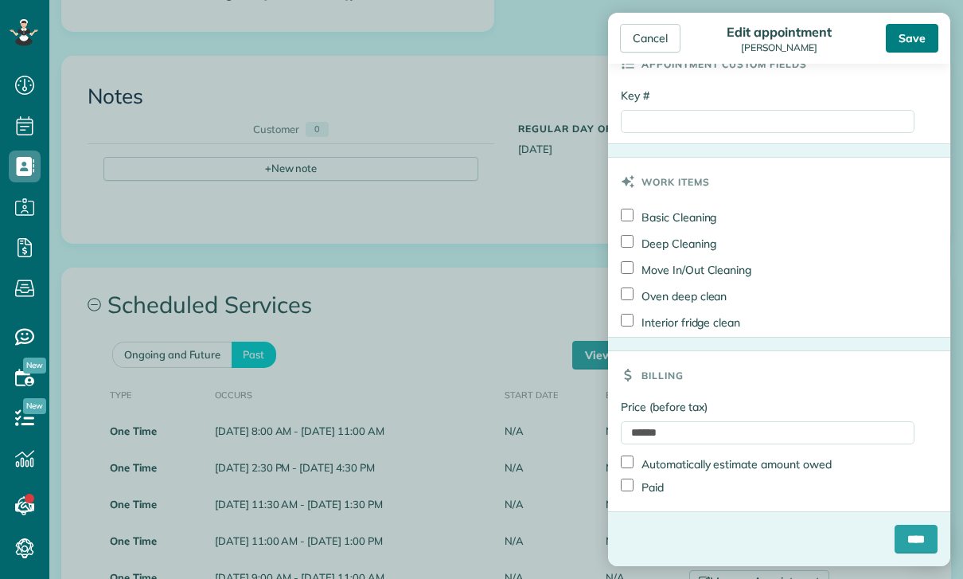
click at [910, 42] on div "Save" at bounding box center [912, 38] width 53 height 29
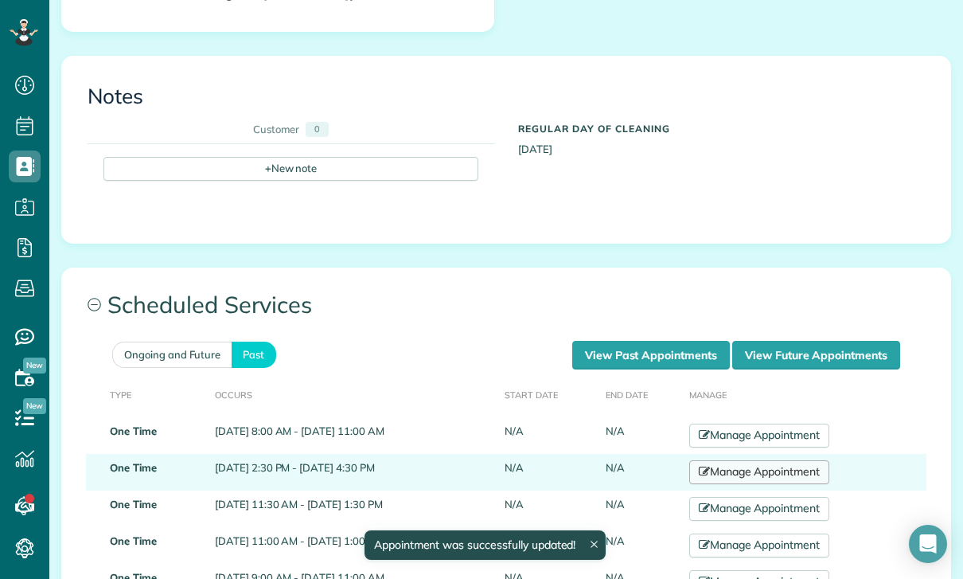
click at [758, 474] on link "Manage Appointment" at bounding box center [759, 472] width 140 height 24
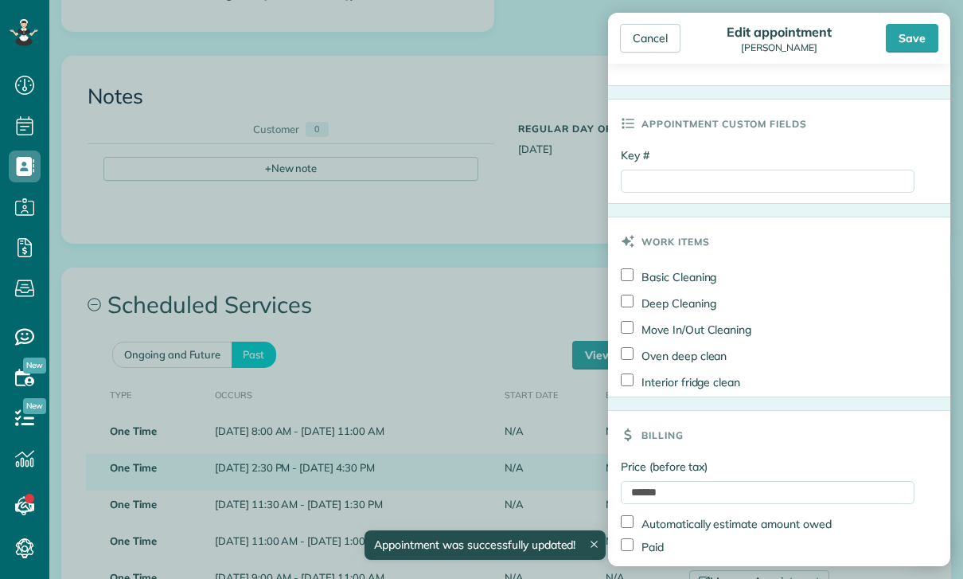
scroll to position [805, 0]
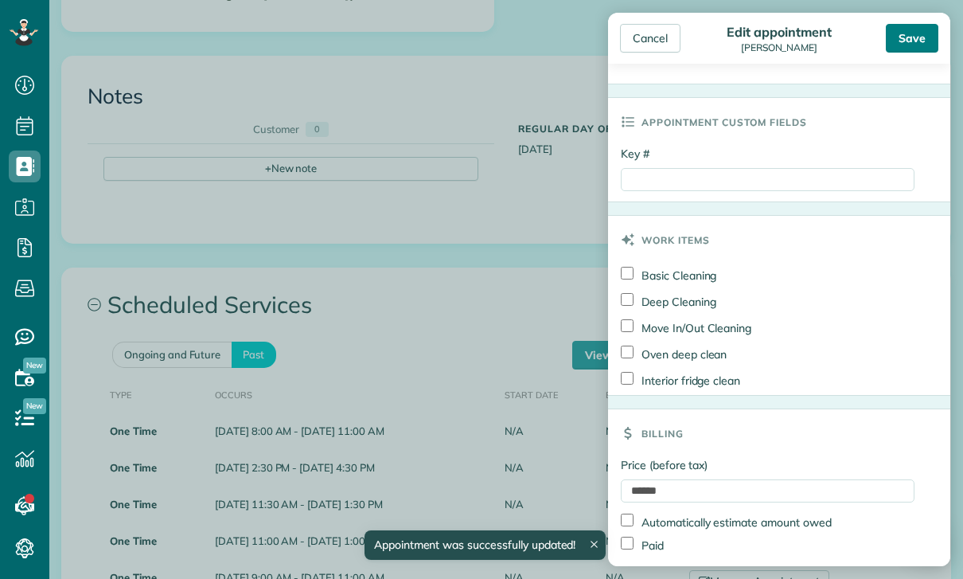
click at [914, 37] on div "Save" at bounding box center [912, 38] width 53 height 29
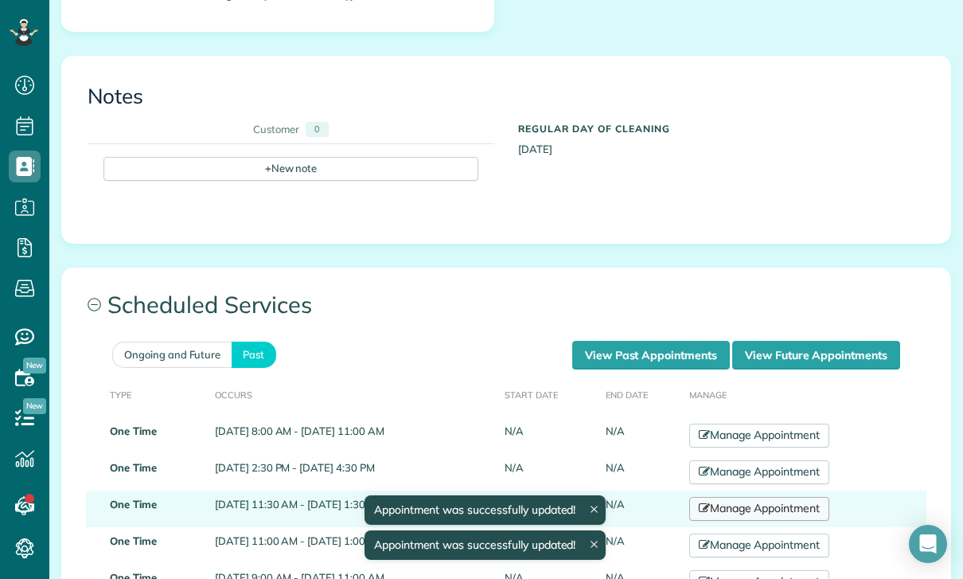
click at [764, 500] on link "Manage Appointment" at bounding box center [759, 509] width 140 height 24
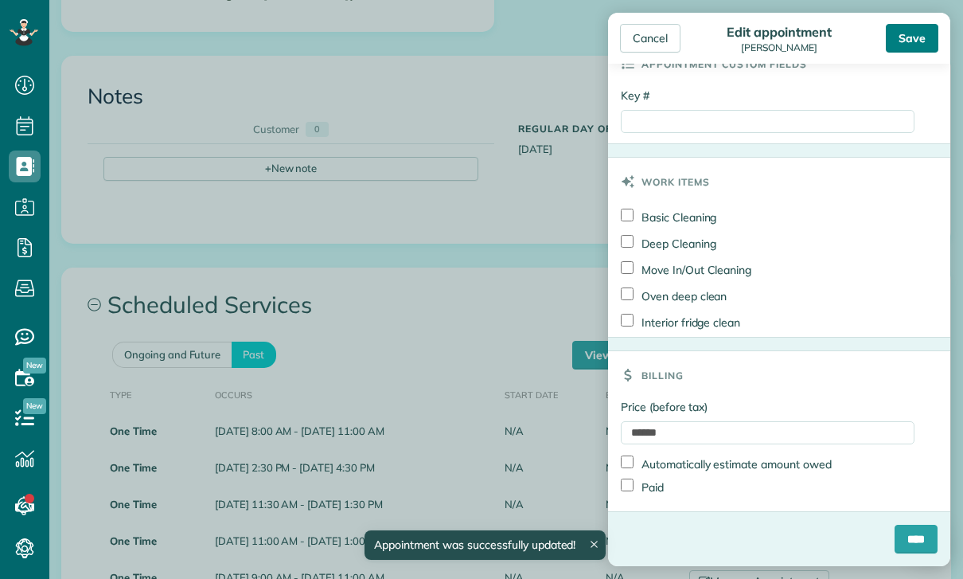
scroll to position [894, 0]
click at [920, 34] on div "Save" at bounding box center [912, 38] width 53 height 29
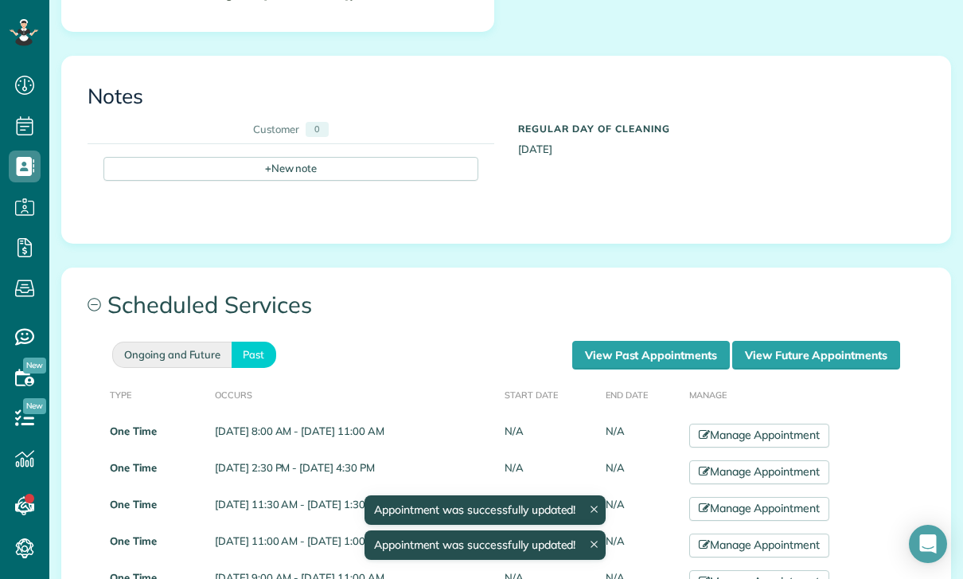
click at [170, 353] on link "Ongoing and Future" at bounding box center [171, 355] width 119 height 26
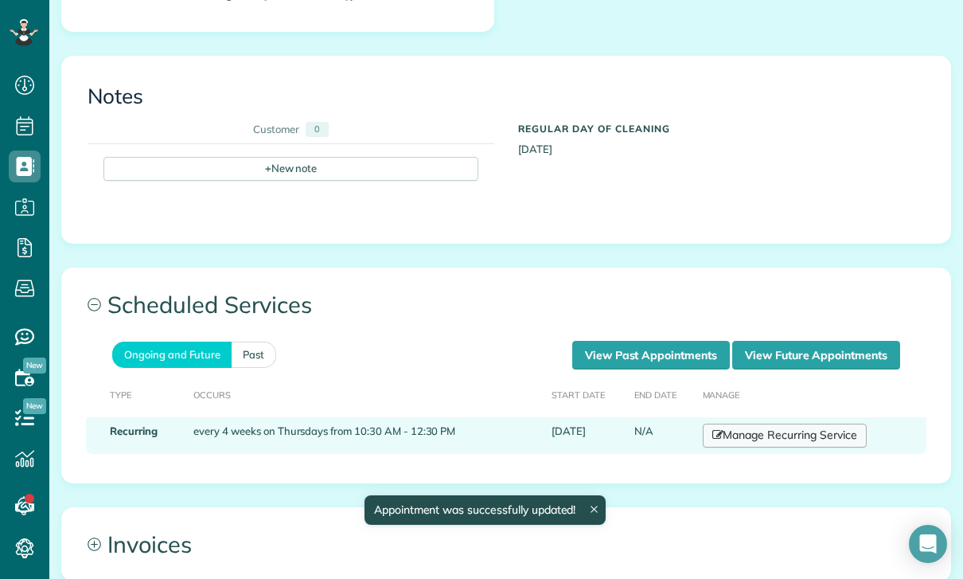
click at [759, 424] on link "Manage Recurring Service" at bounding box center [785, 436] width 164 height 24
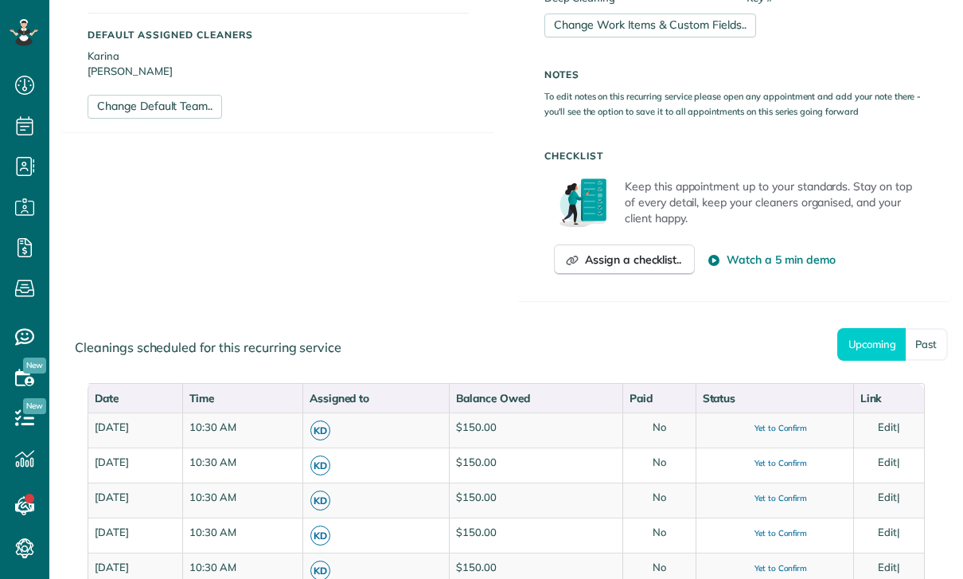
scroll to position [638, 0]
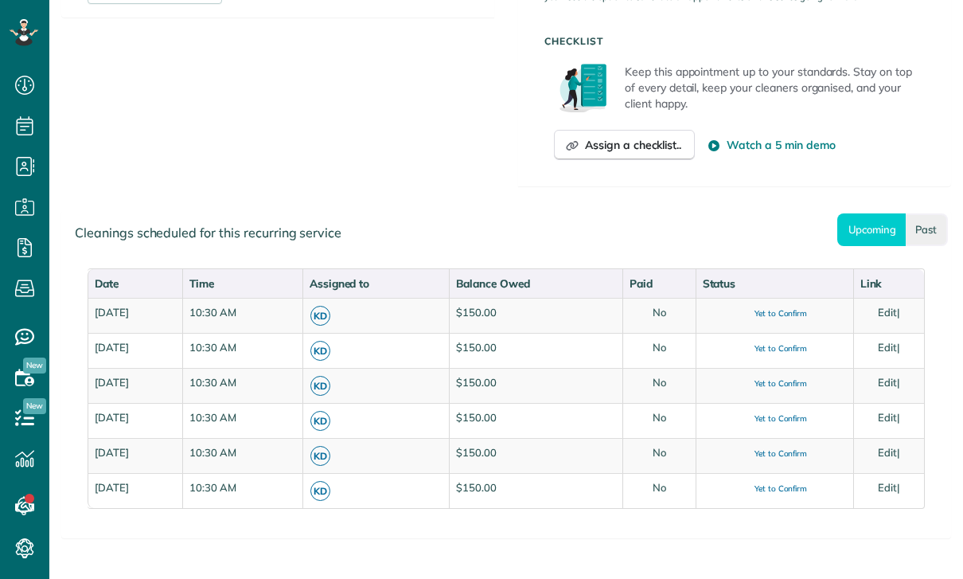
click at [926, 217] on link "Past" at bounding box center [927, 229] width 42 height 33
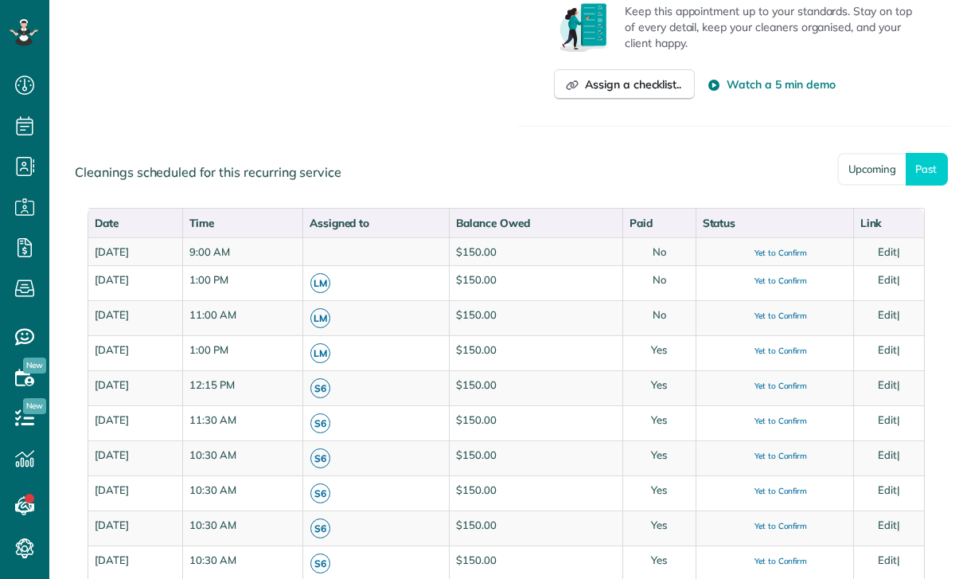
scroll to position [697, 0]
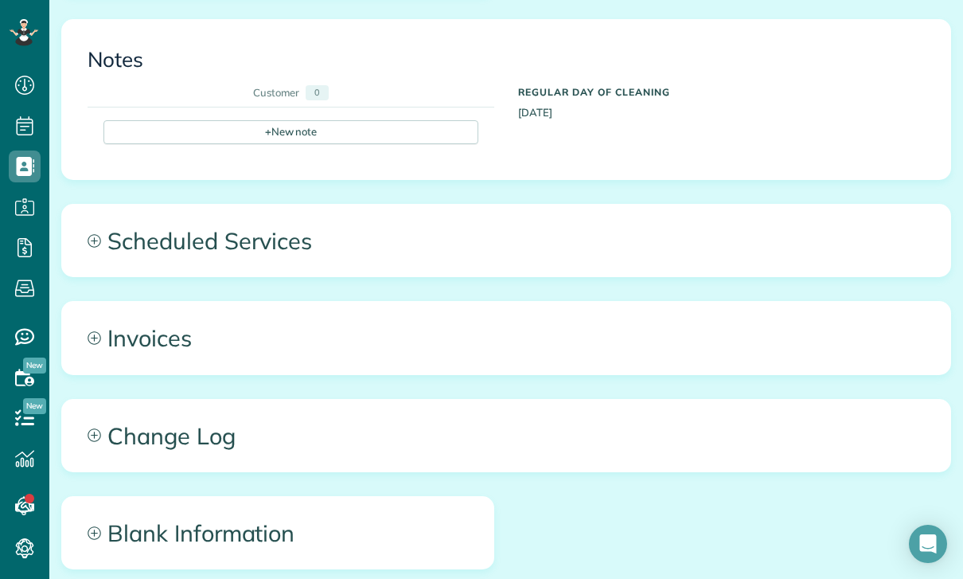
scroll to position [533, 0]
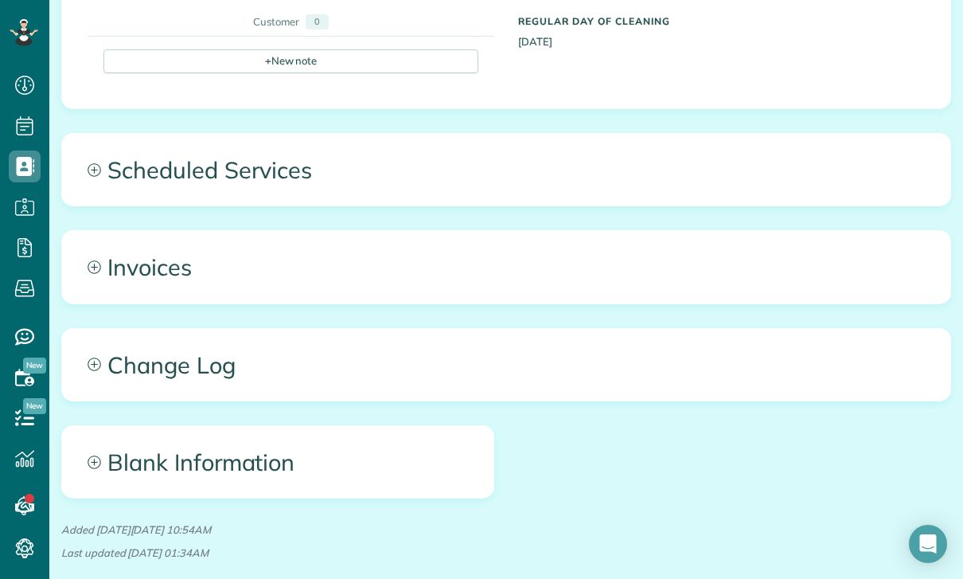
click at [248, 201] on span "Scheduled Services" at bounding box center [506, 170] width 888 height 72
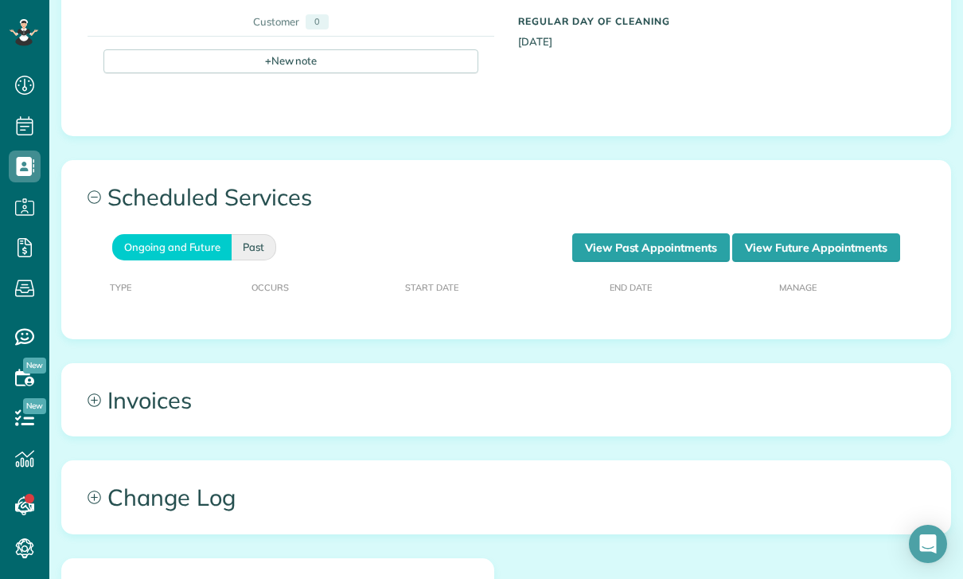
click at [256, 251] on link "Past" at bounding box center [254, 247] width 45 height 26
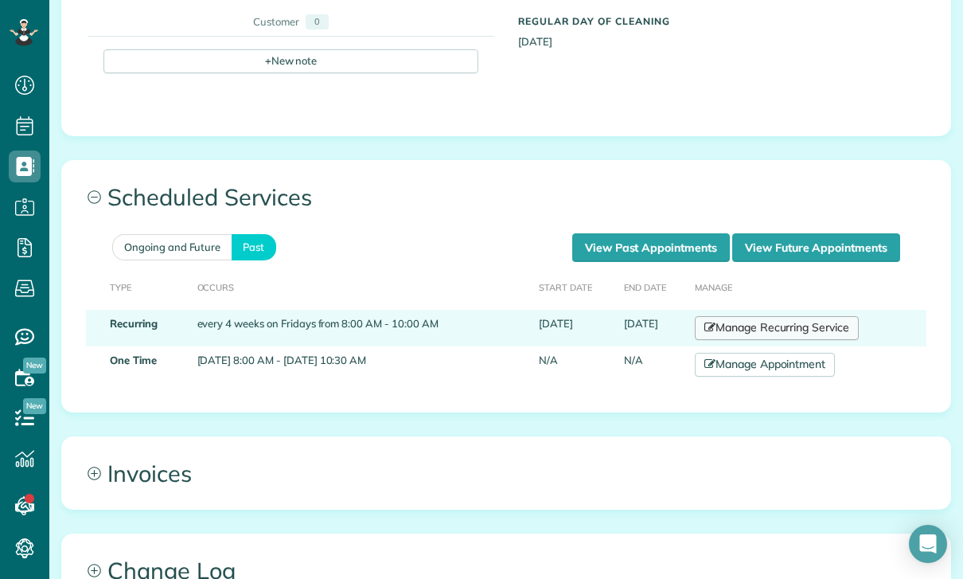
click at [750, 322] on link "Manage Recurring Service" at bounding box center [777, 328] width 164 height 24
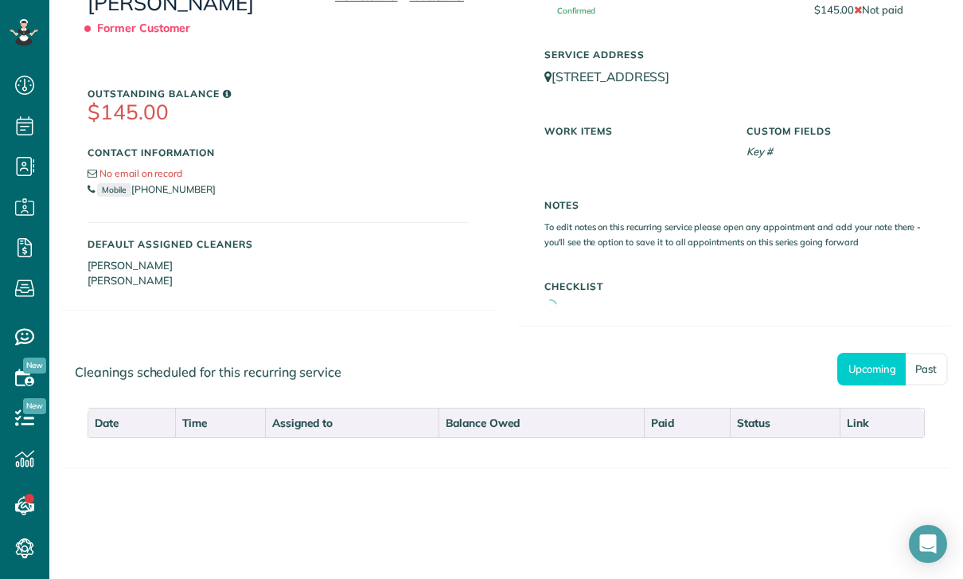
scroll to position [314, 0]
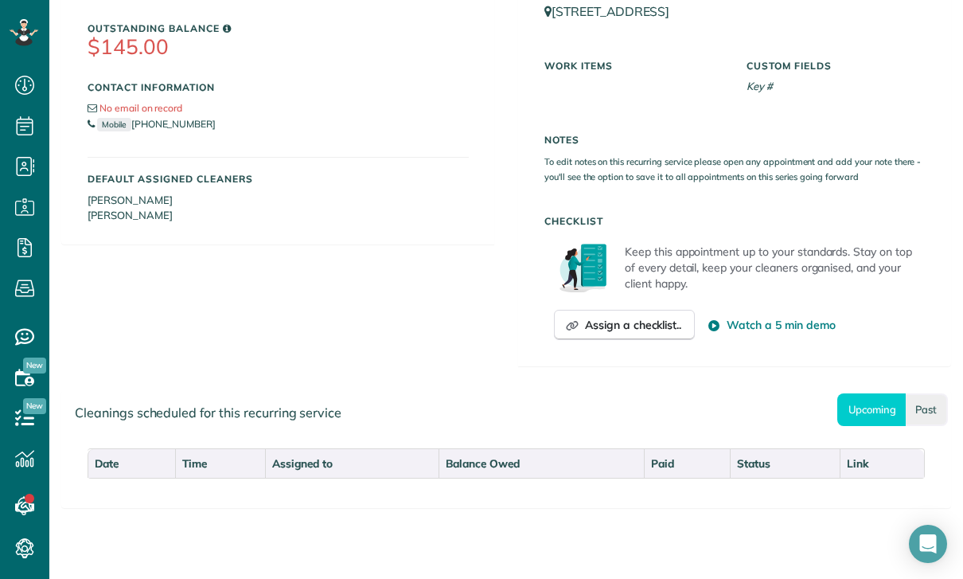
click at [920, 412] on link "Past" at bounding box center [927, 409] width 42 height 33
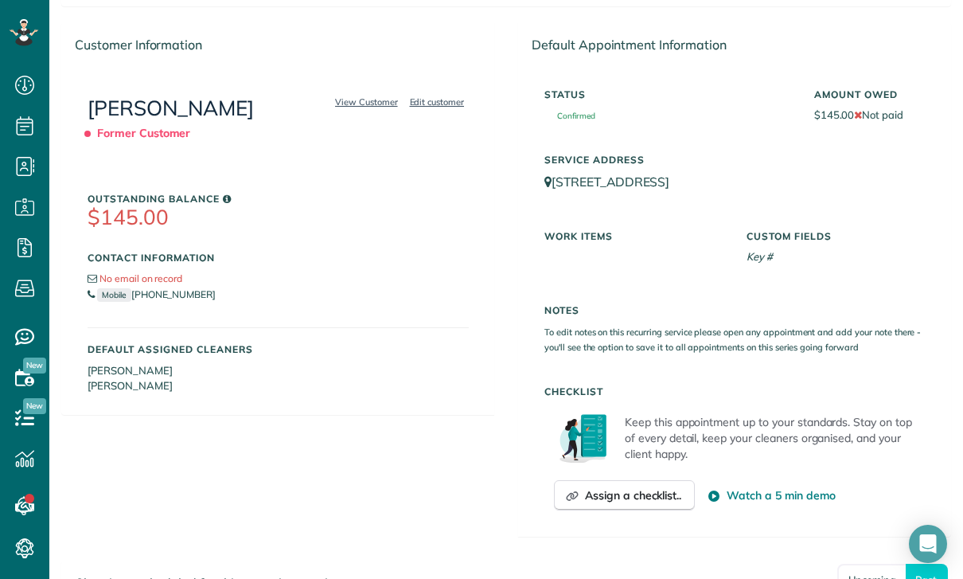
scroll to position [140, 0]
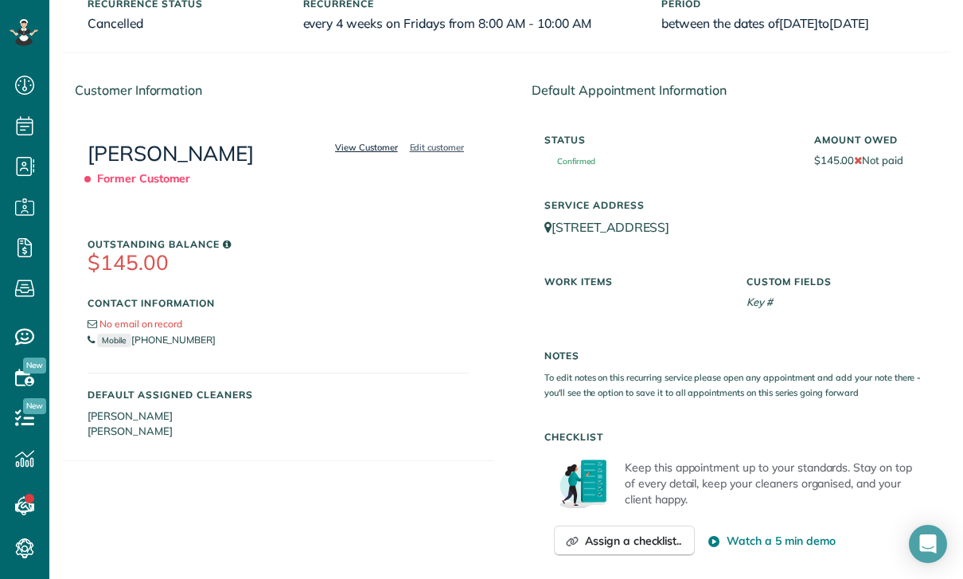
click at [364, 154] on link "View Customer" at bounding box center [366, 147] width 72 height 14
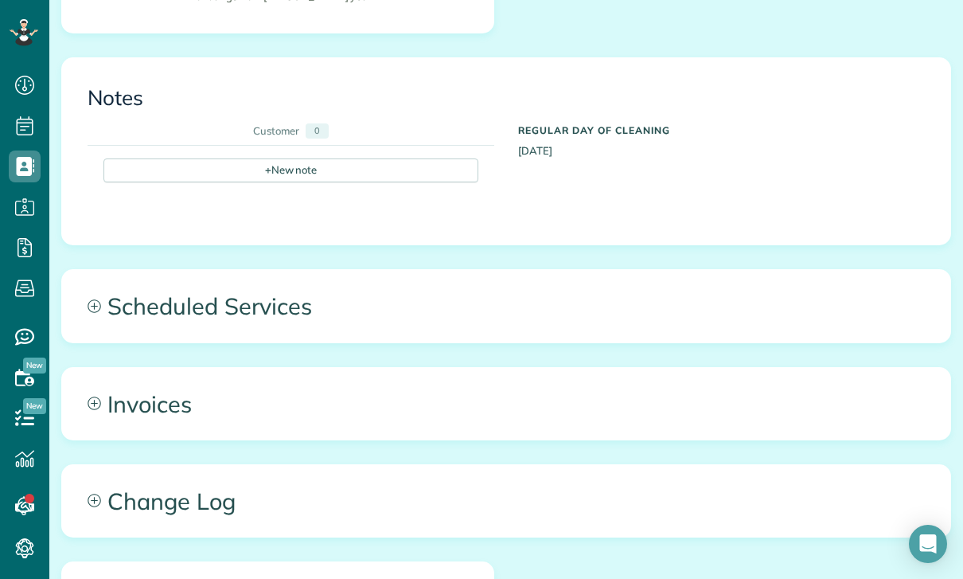
scroll to position [533, 0]
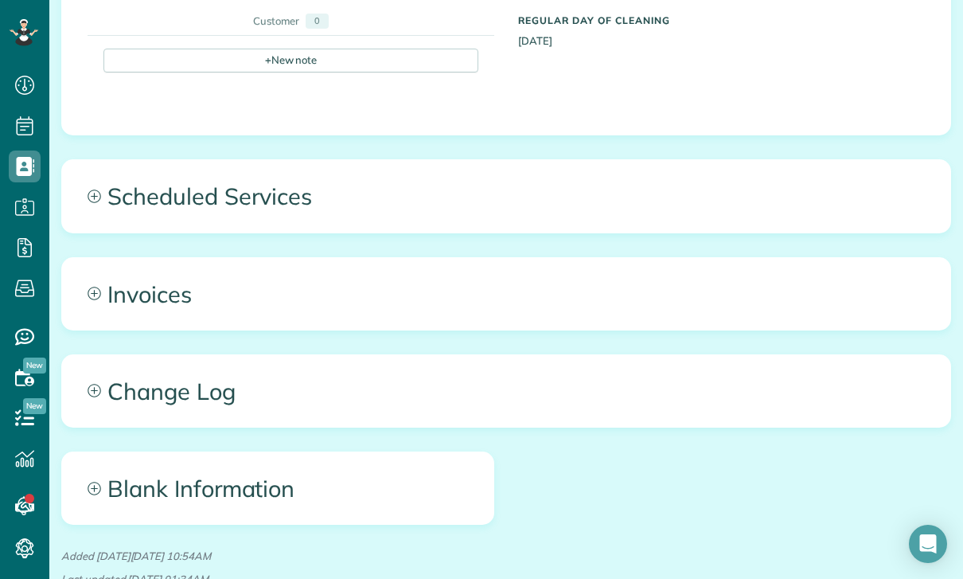
click at [235, 205] on span "Scheduled Services" at bounding box center [506, 196] width 888 height 72
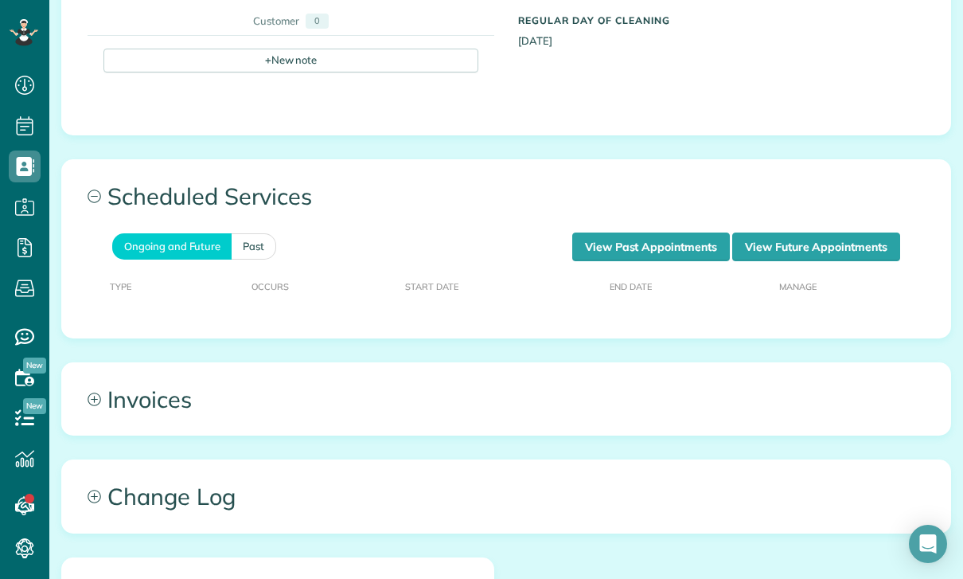
click at [261, 261] on th "Occurs" at bounding box center [322, 285] width 154 height 49
click at [250, 236] on link "Past" at bounding box center [254, 246] width 45 height 26
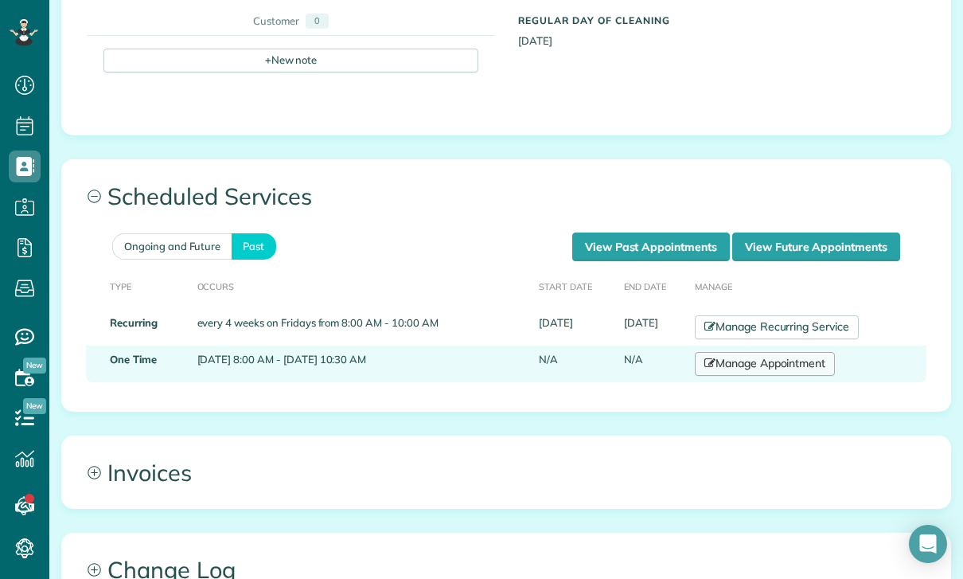
click at [749, 361] on link "Manage Appointment" at bounding box center [765, 364] width 140 height 24
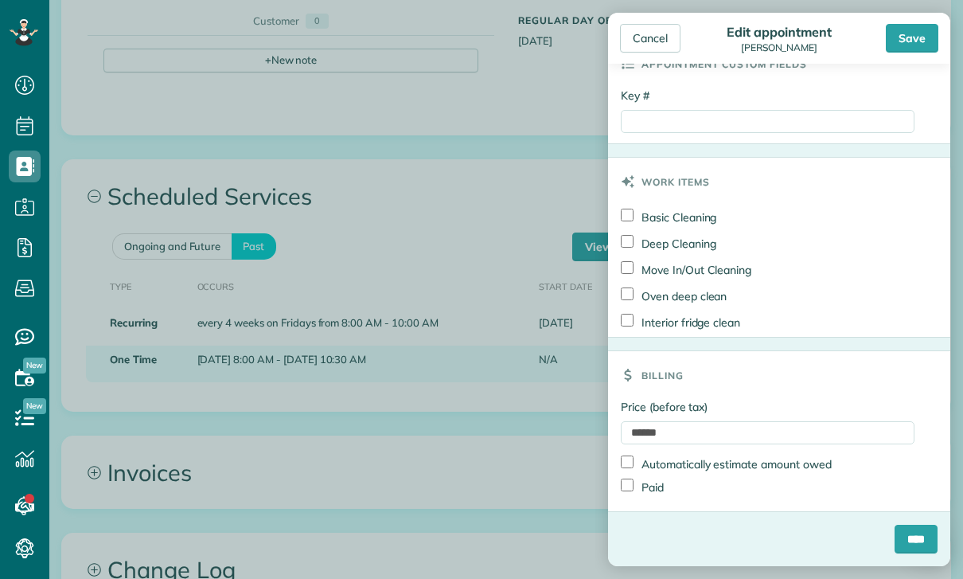
scroll to position [865, 0]
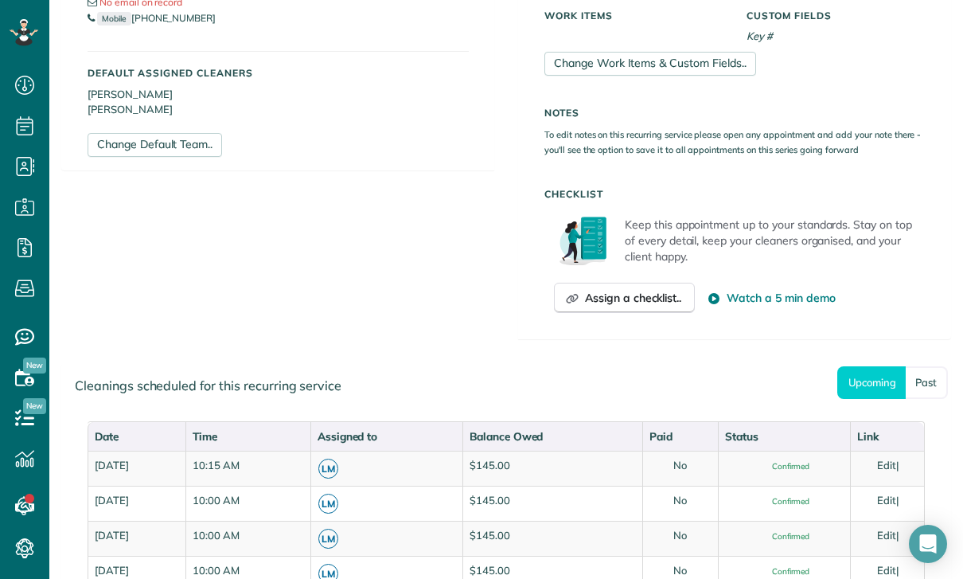
scroll to position [519, 0]
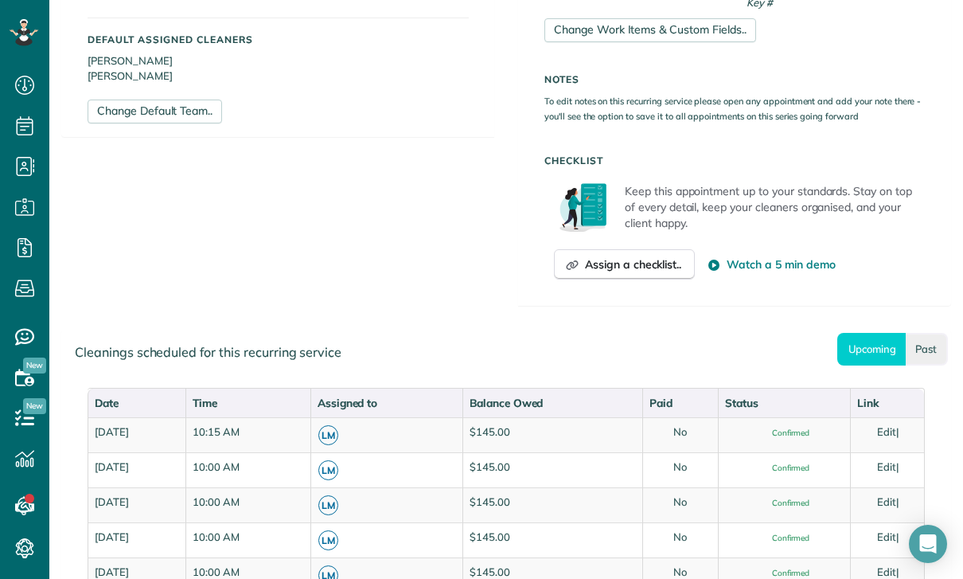
click at [930, 338] on link "Past" at bounding box center [927, 349] width 42 height 33
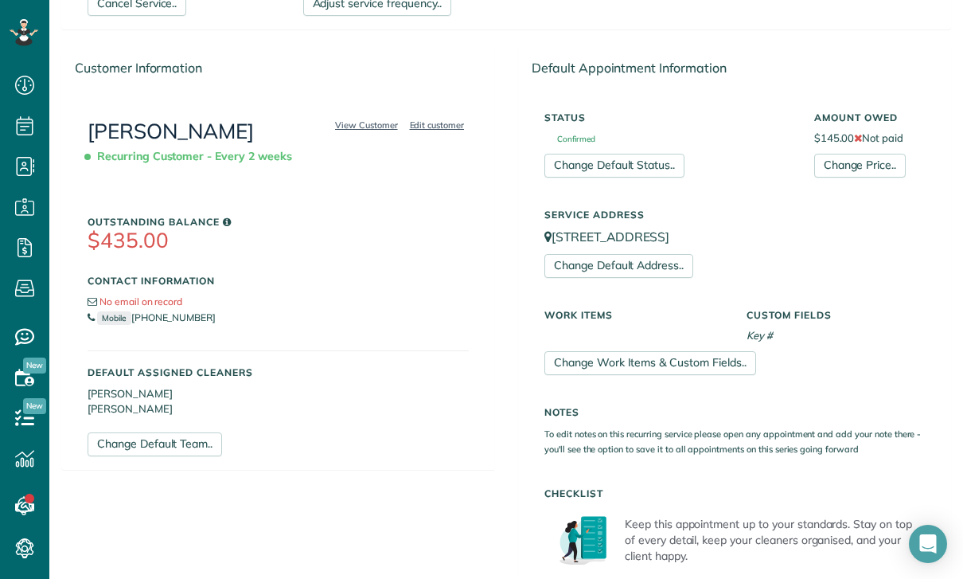
scroll to position [109, 0]
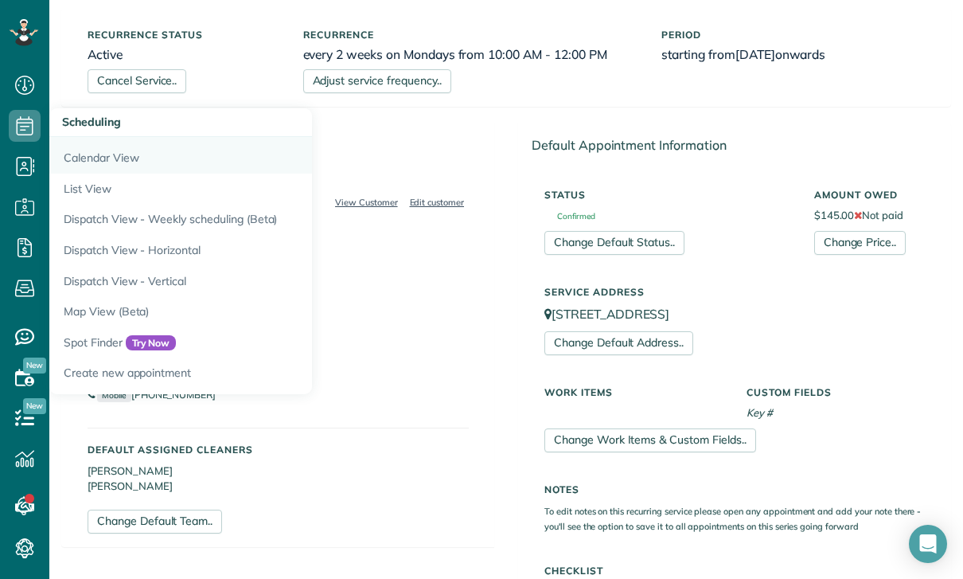
click at [124, 160] on link "Calendar View" at bounding box center [248, 155] width 398 height 37
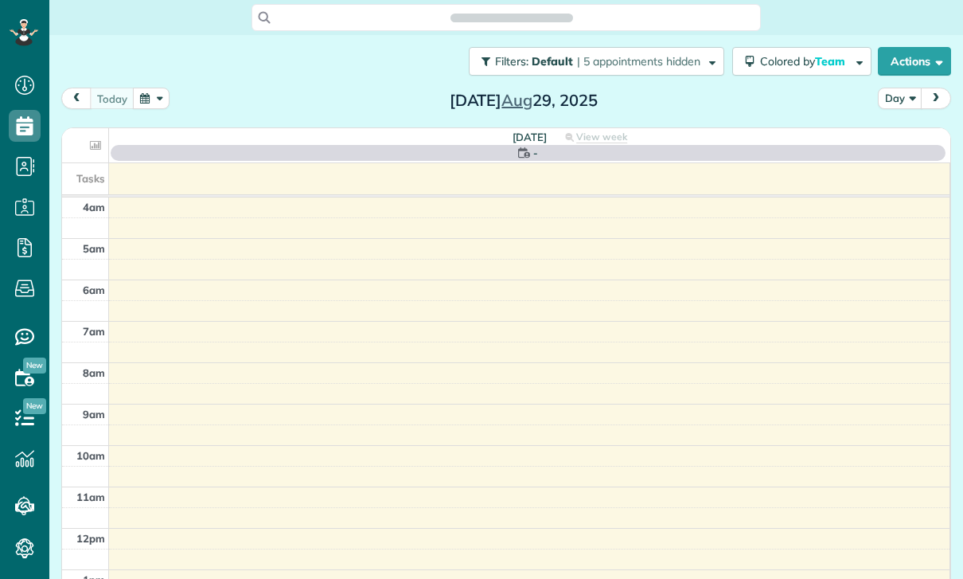
scroll to position [7, 7]
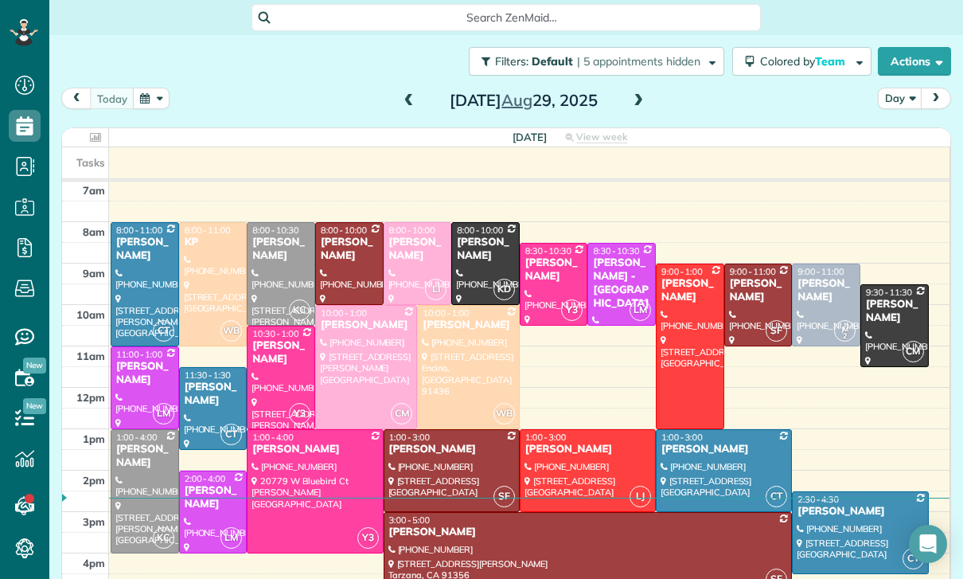
click at [153, 95] on button "button" at bounding box center [151, 98] width 37 height 21
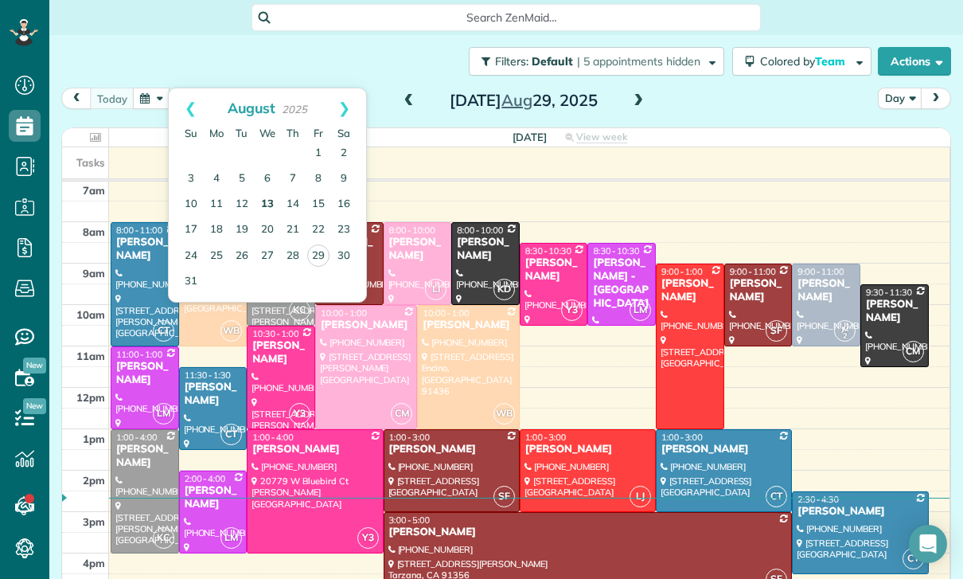
click at [275, 196] on link "13" at bounding box center [267, 204] width 25 height 25
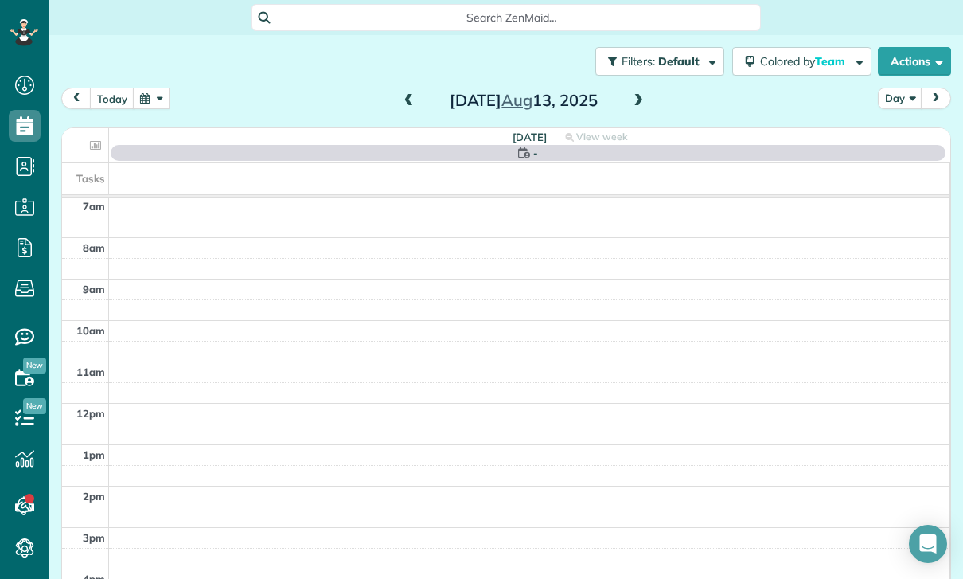
scroll to position [125, 0]
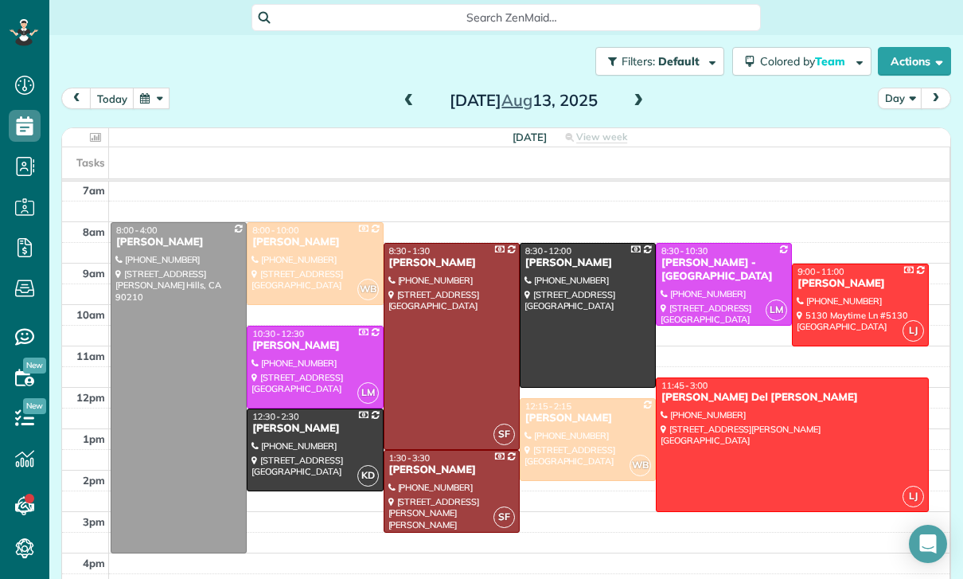
click at [162, 95] on button "button" at bounding box center [151, 98] width 37 height 21
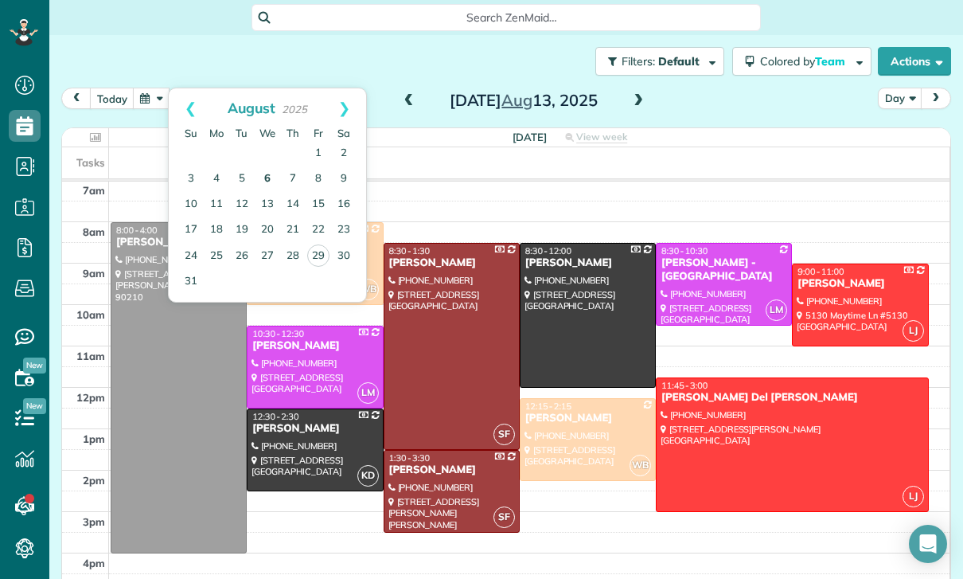
click at [271, 171] on link "6" at bounding box center [267, 178] width 25 height 25
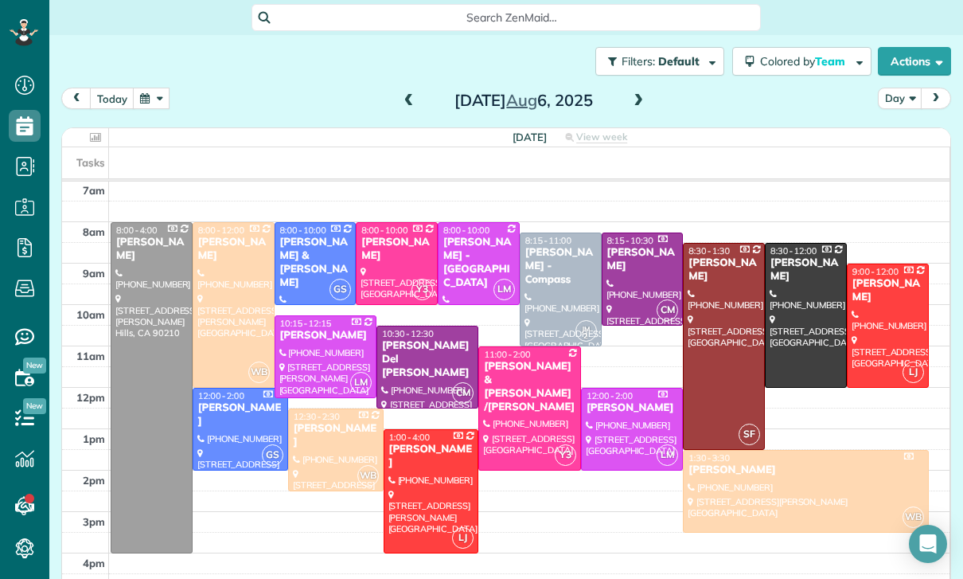
click at [167, 98] on button "button" at bounding box center [151, 98] width 37 height 21
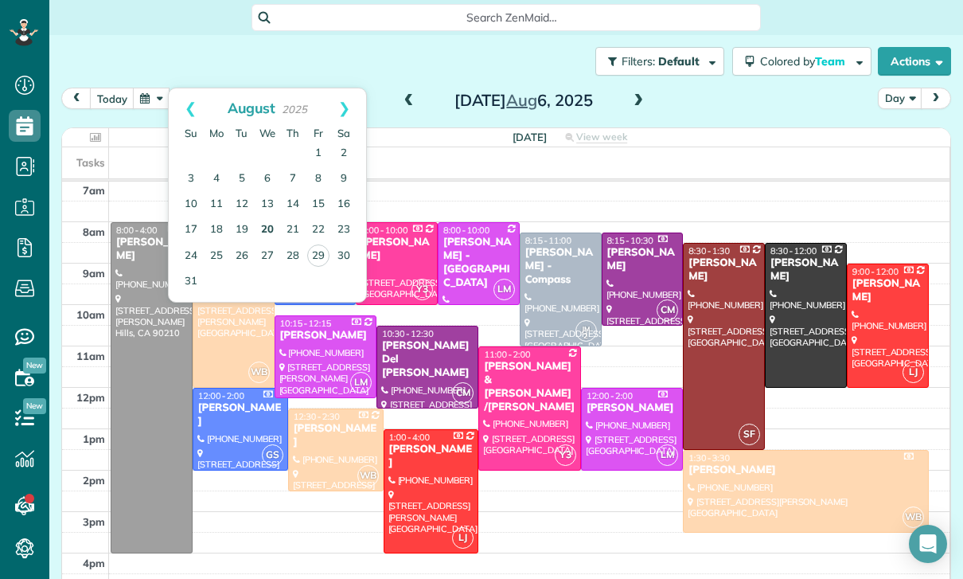
click at [264, 231] on link "20" at bounding box center [267, 229] width 25 height 25
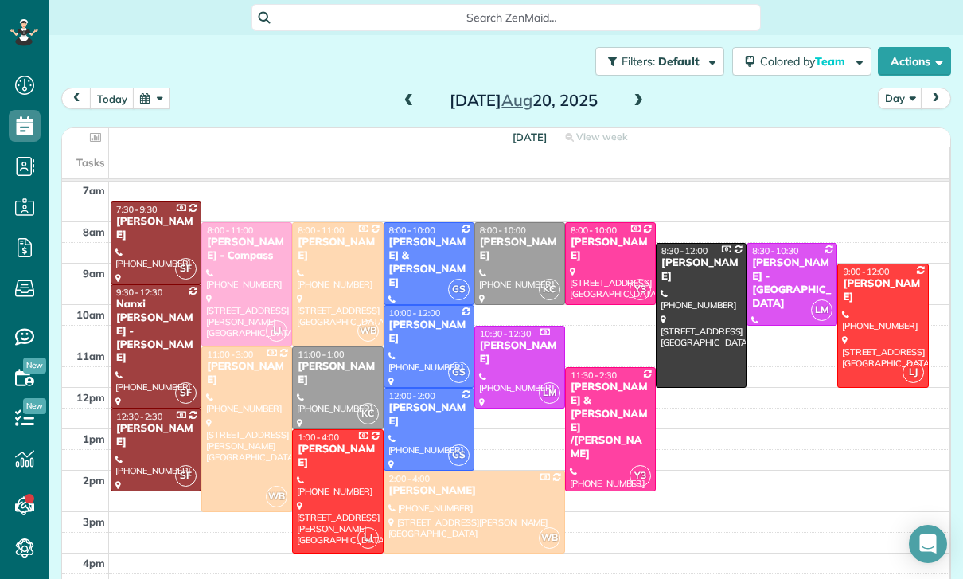
click at [163, 101] on button "button" at bounding box center [151, 98] width 37 height 21
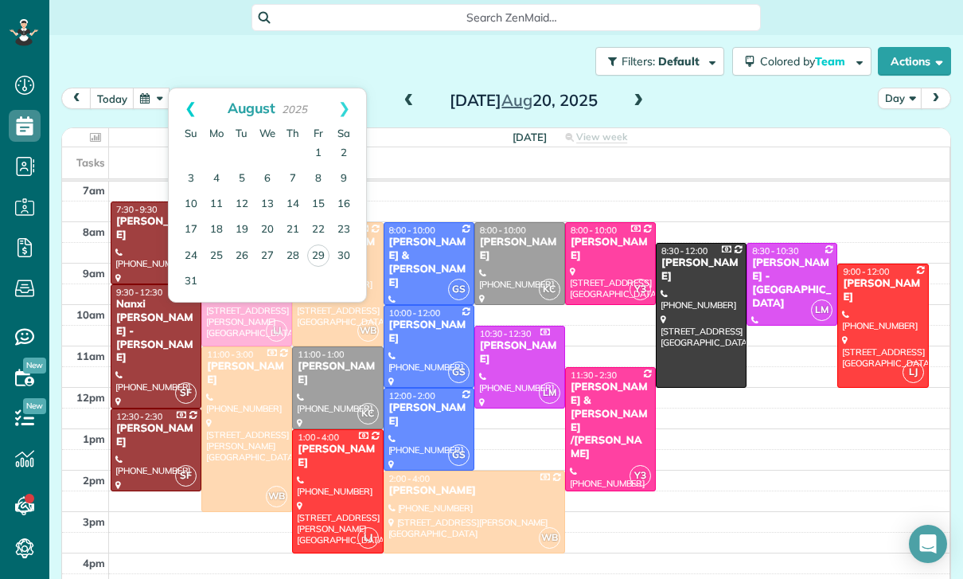
click at [177, 94] on link "Prev" at bounding box center [191, 108] width 44 height 40
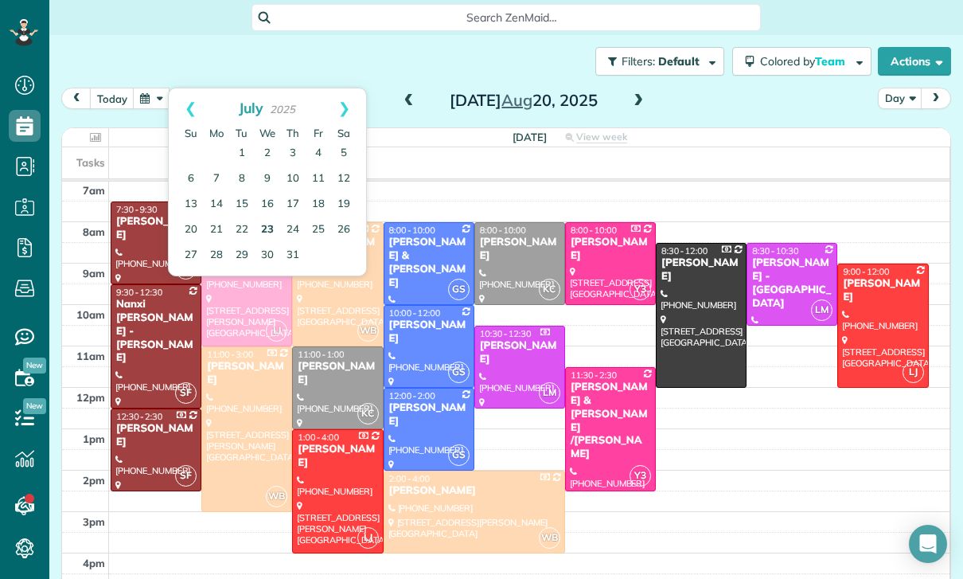
click at [263, 230] on link "23" at bounding box center [267, 229] width 25 height 25
